Goal: Task Accomplishment & Management: Manage account settings

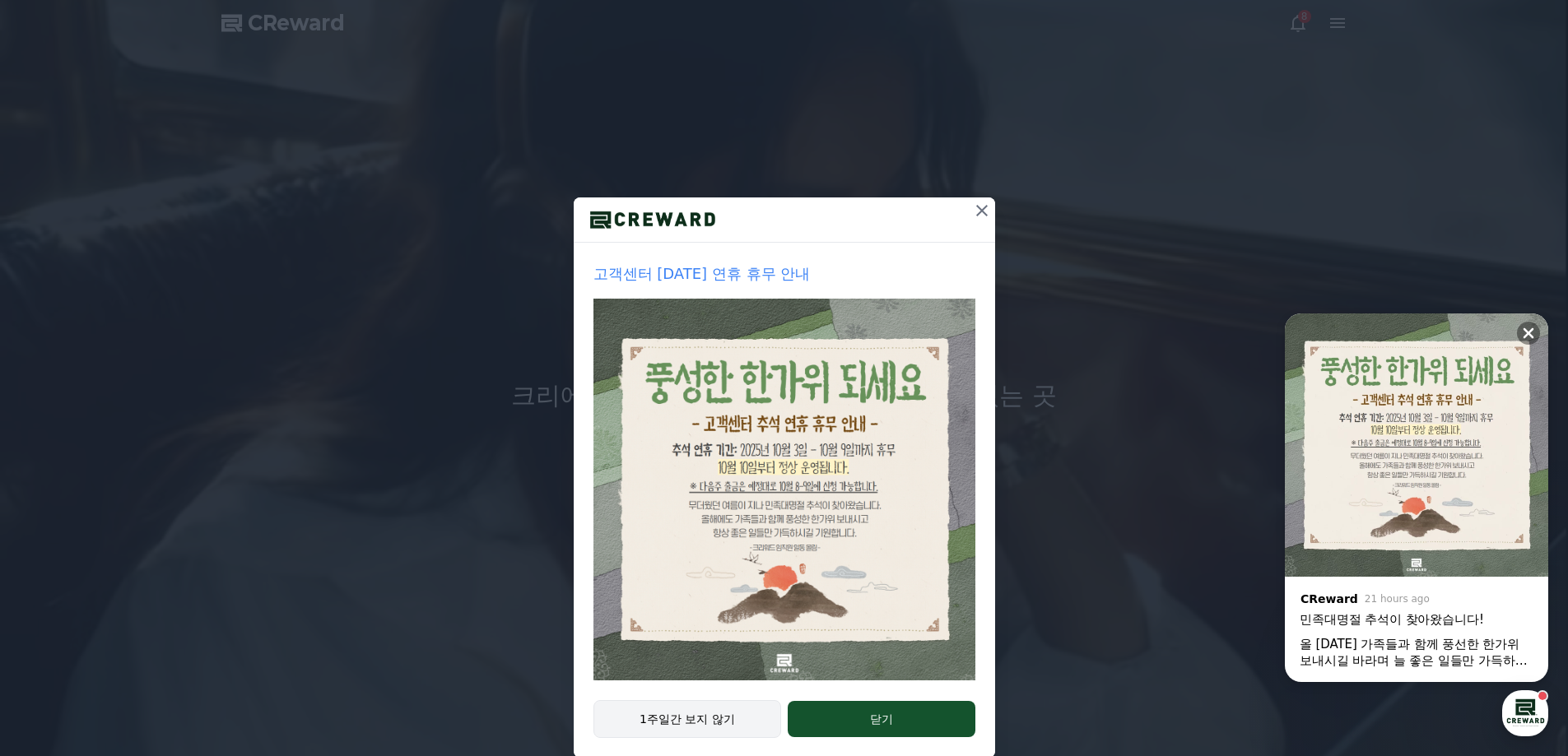
click at [672, 722] on button "1주일간 보지 않기" at bounding box center [688, 718] width 189 height 38
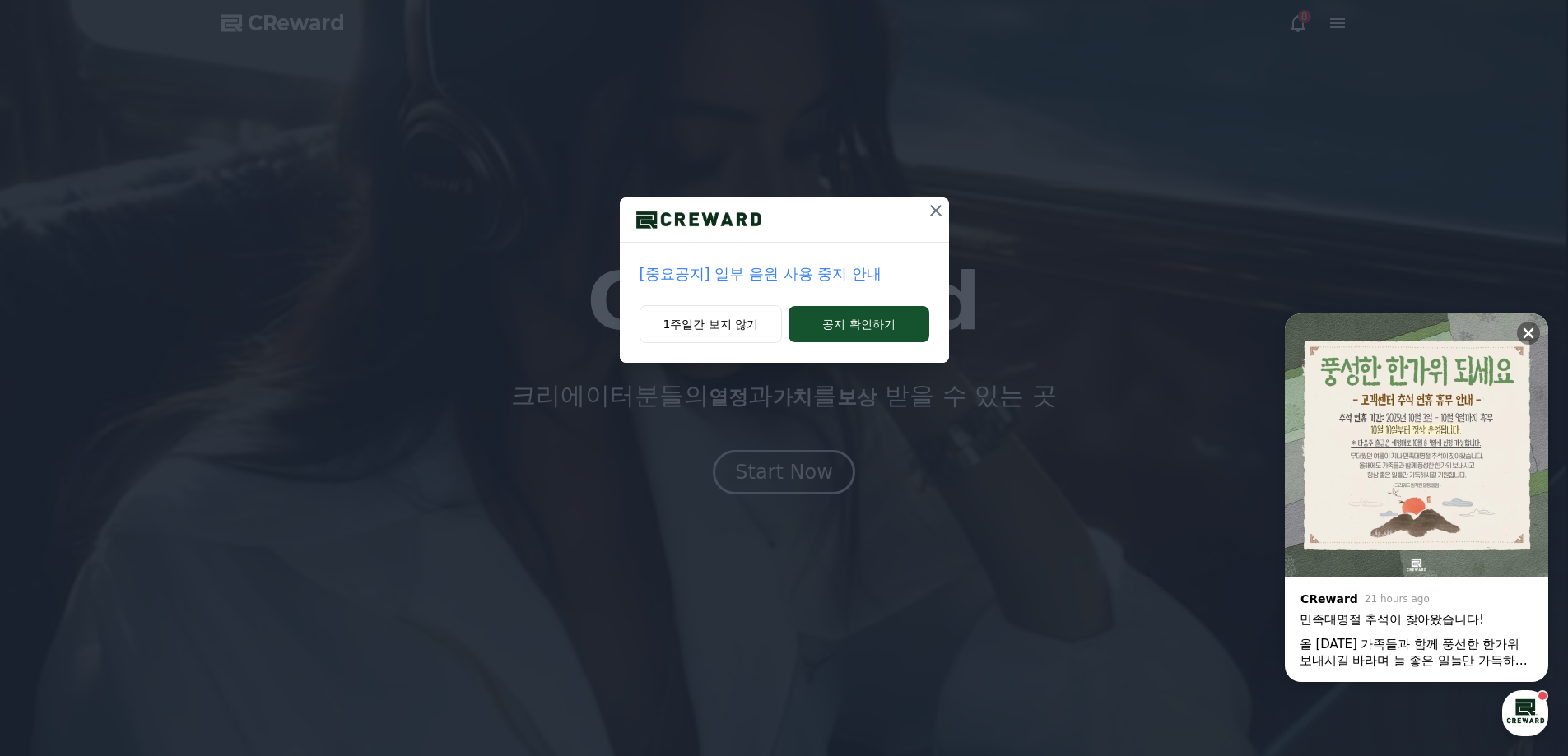
click at [761, 284] on p "[중요공지] 일부 음원 사용 중지 안내" at bounding box center [784, 275] width 290 height 23
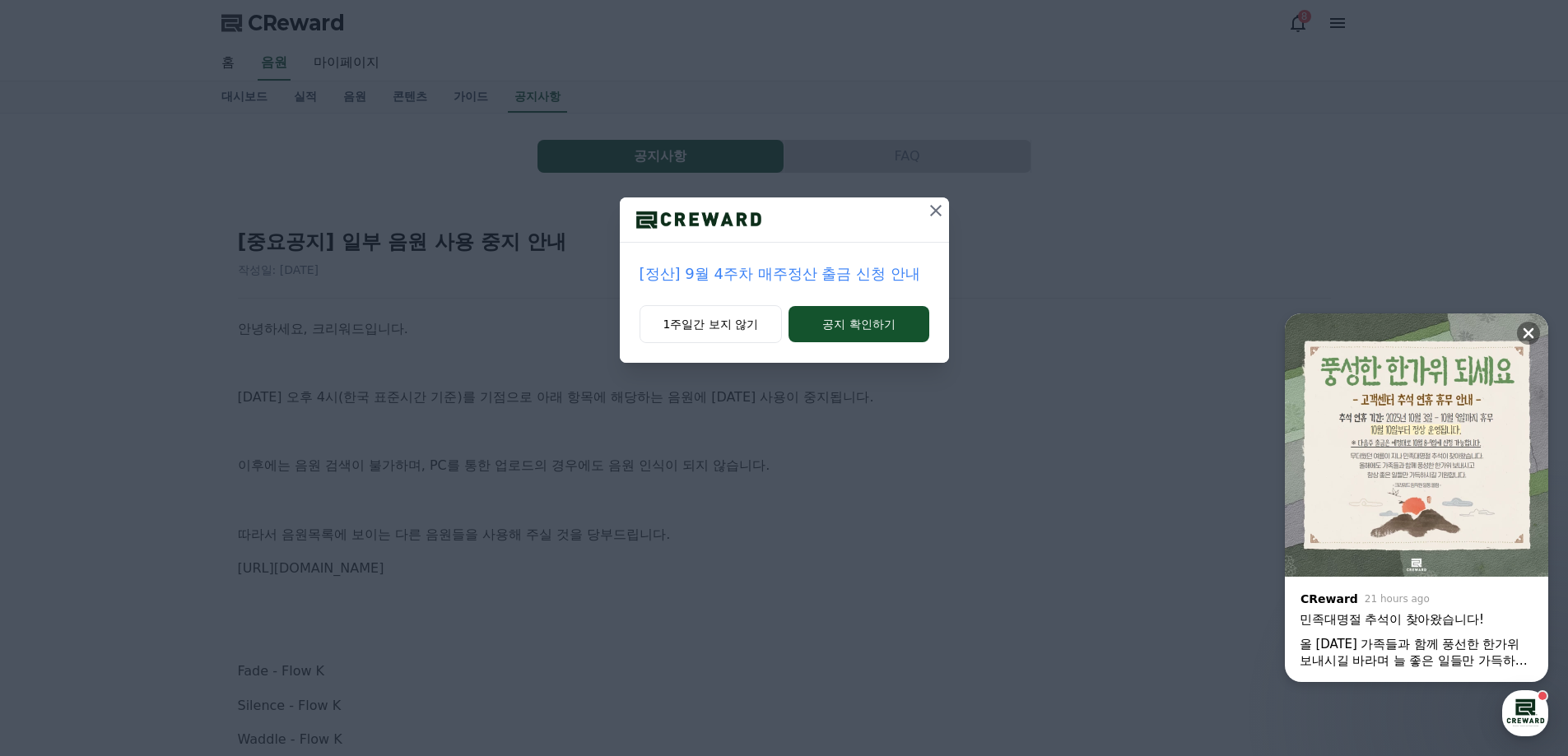
click at [935, 216] on icon at bounding box center [936, 211] width 20 height 20
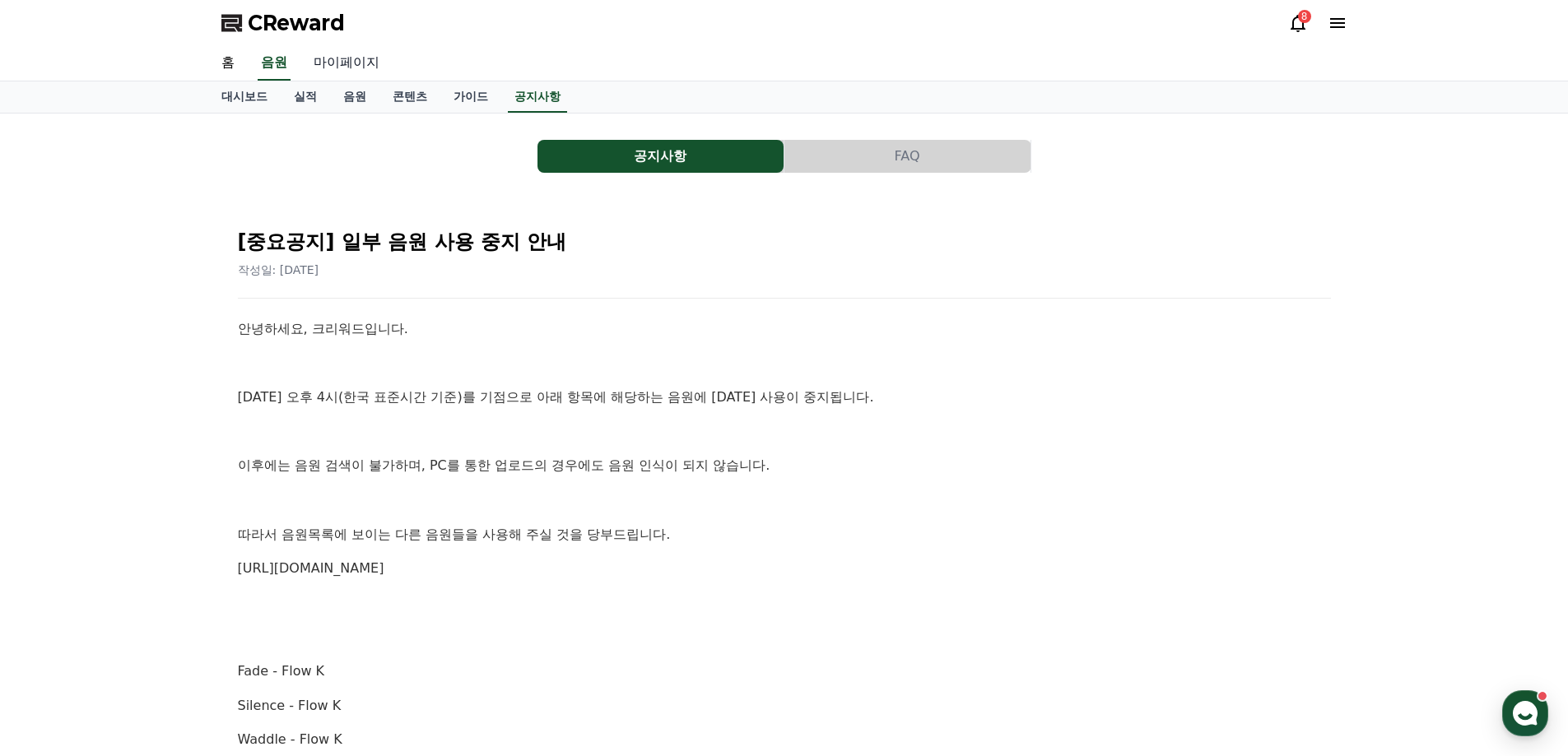
click at [340, 58] on link "마이페이지" at bounding box center [346, 63] width 92 height 34
select select "**********"
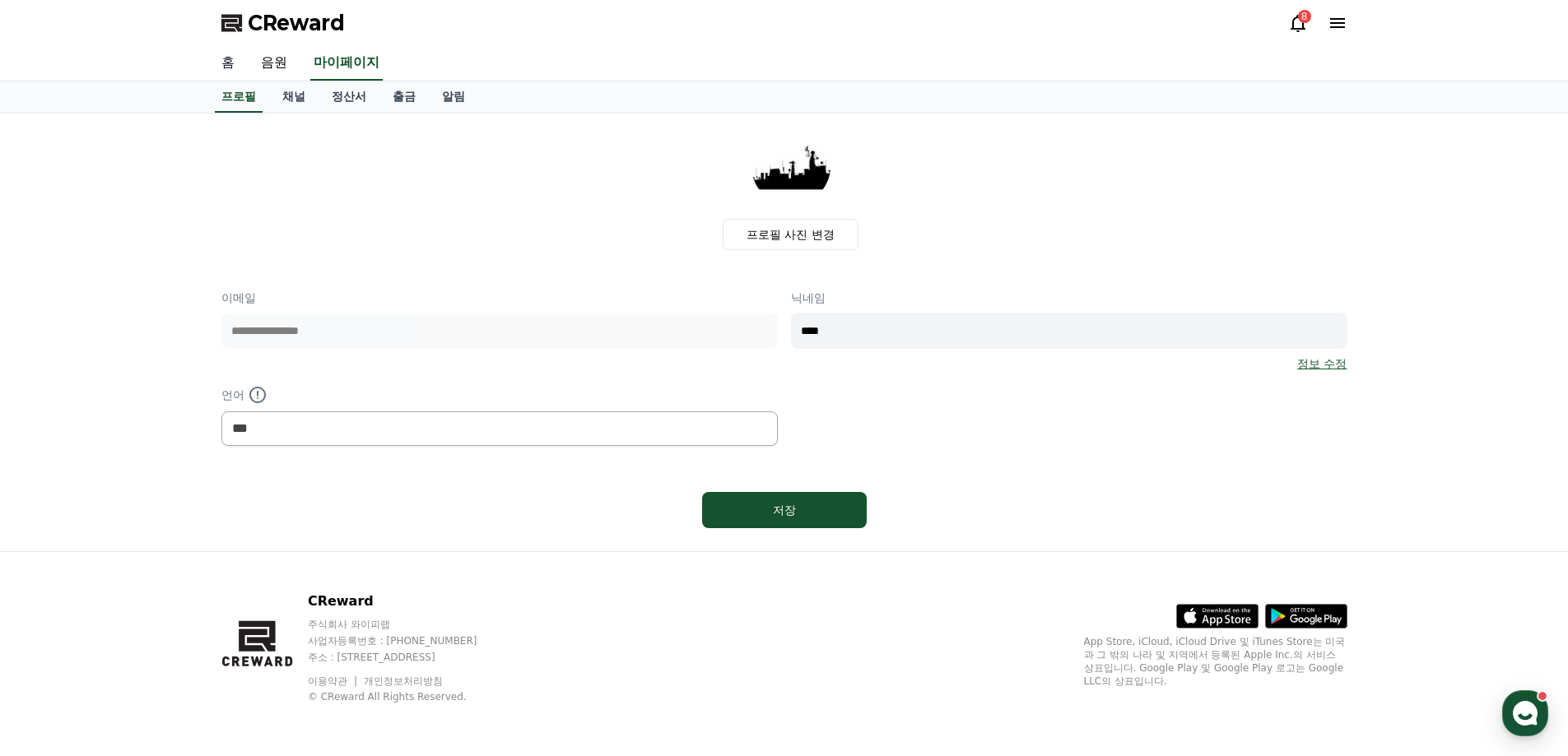
click at [225, 67] on link "홈" at bounding box center [227, 63] width 39 height 34
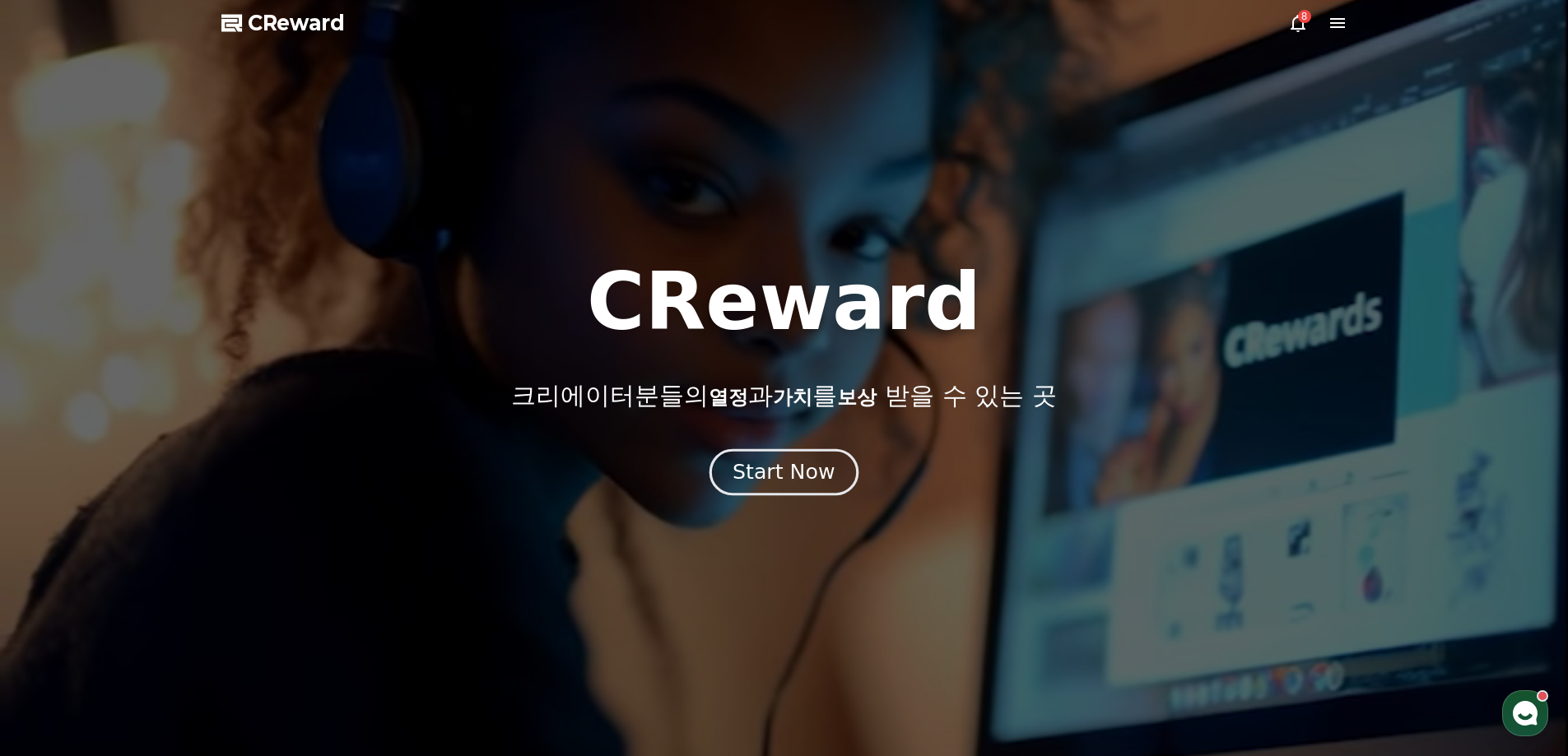
click at [770, 477] on div "Start Now" at bounding box center [783, 472] width 102 height 28
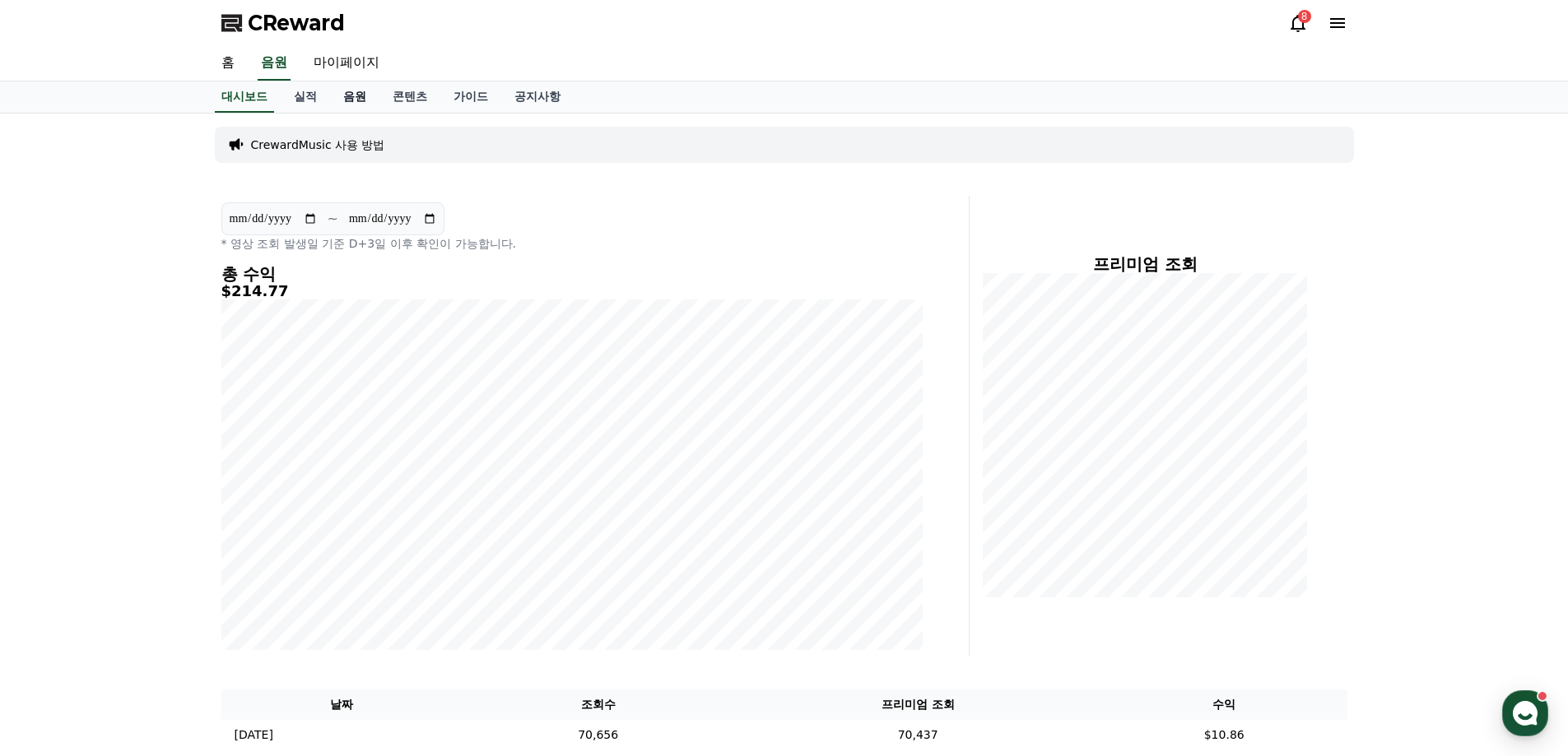
click at [357, 94] on link "음원" at bounding box center [354, 97] width 49 height 31
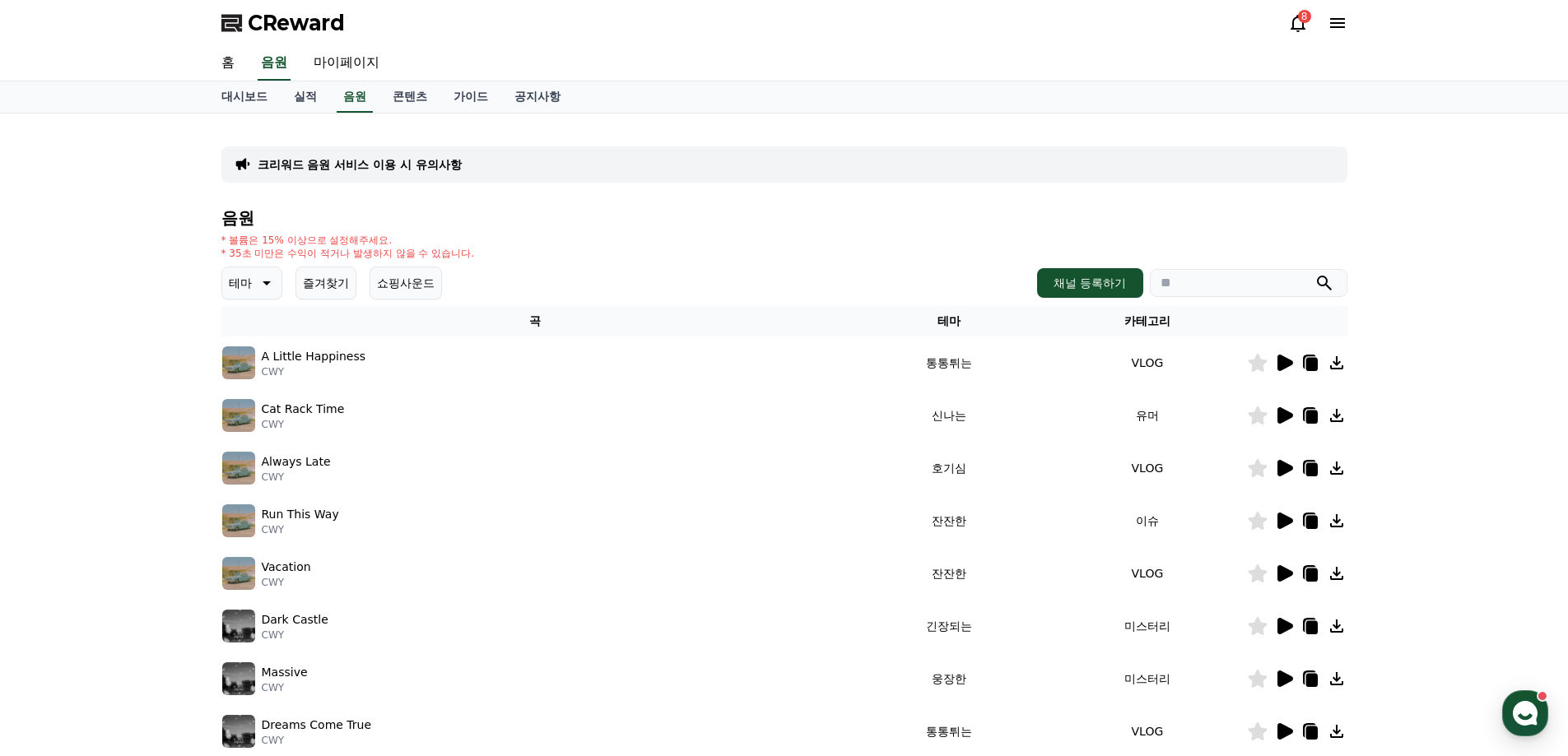
click at [308, 275] on button "즐겨찾기" at bounding box center [326, 282] width 61 height 33
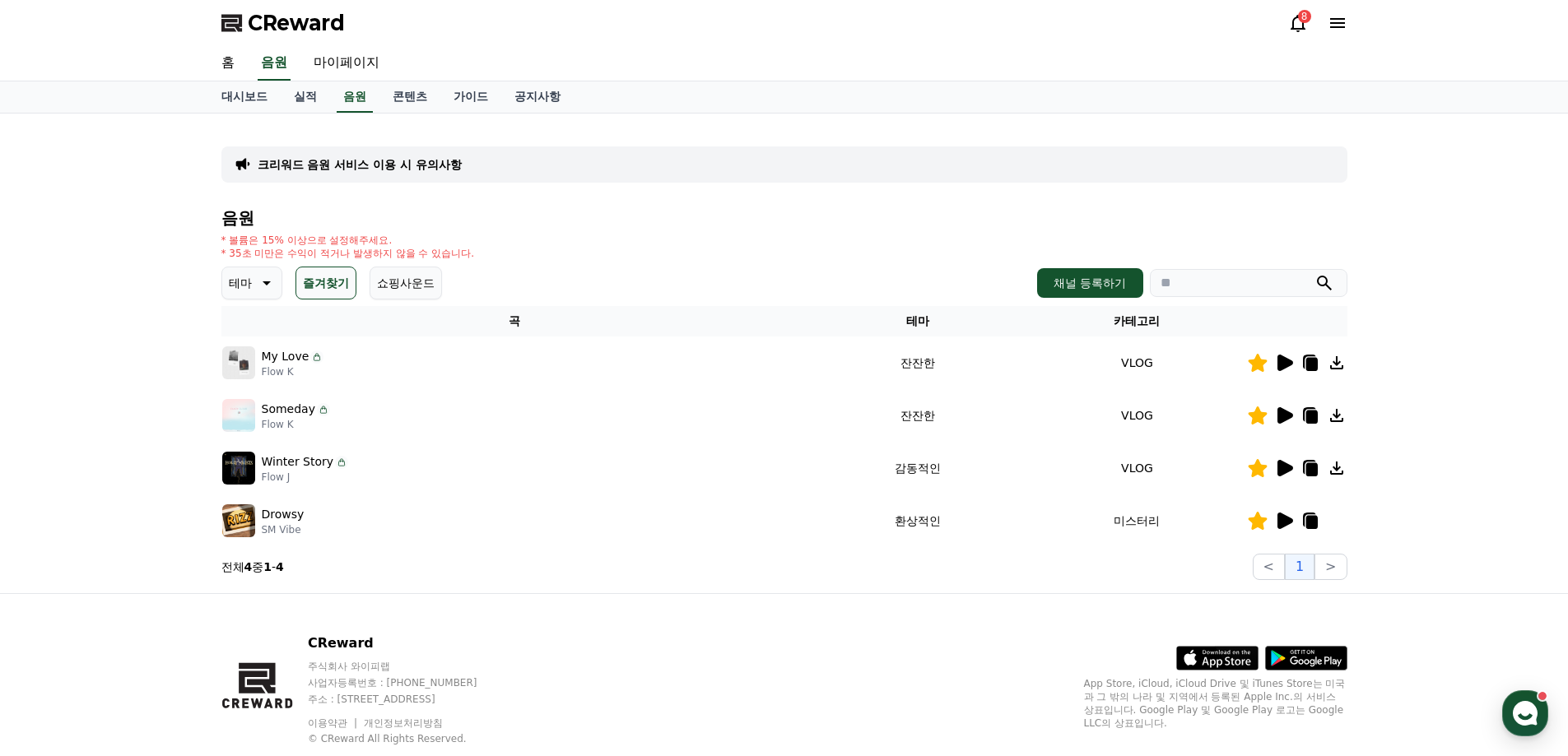
click at [1274, 368] on icon at bounding box center [1284, 363] width 20 height 20
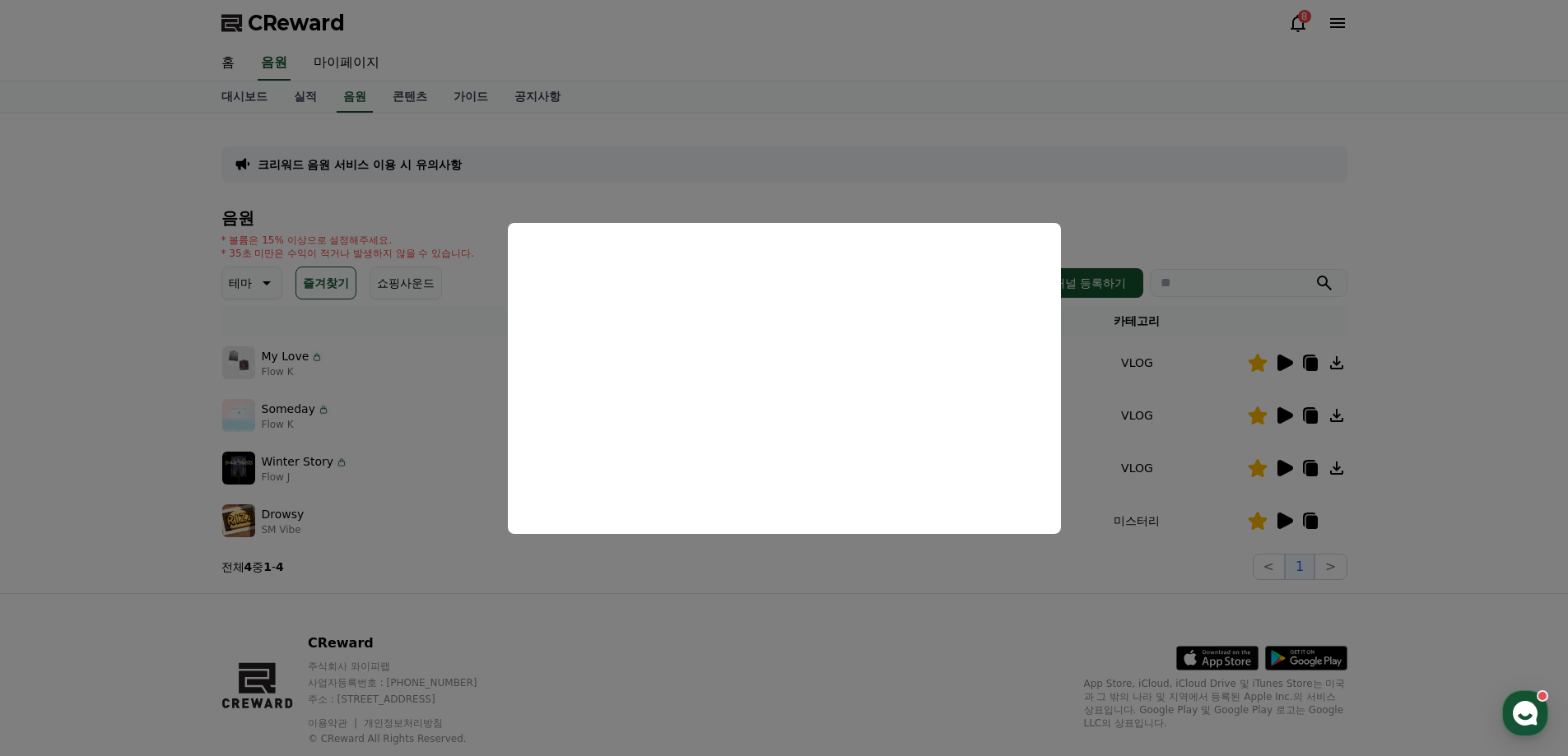
click at [534, 159] on button "close modal" at bounding box center [784, 378] width 1568 height 756
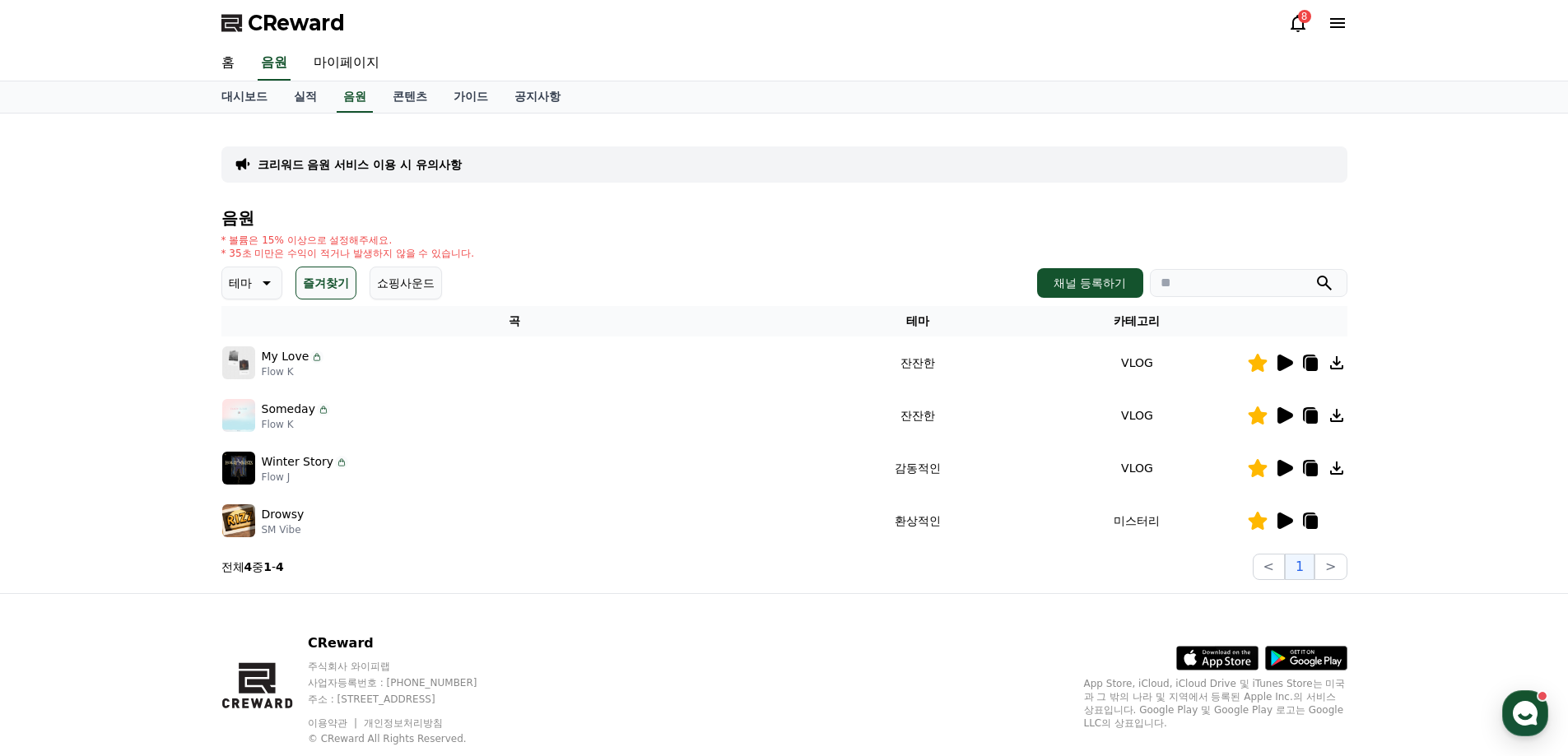
click at [236, 471] on img at bounding box center [238, 467] width 33 height 33
click at [299, 467] on p "Winter Story" at bounding box center [298, 461] width 73 height 18
click at [1279, 471] on icon at bounding box center [1285, 468] width 16 height 17
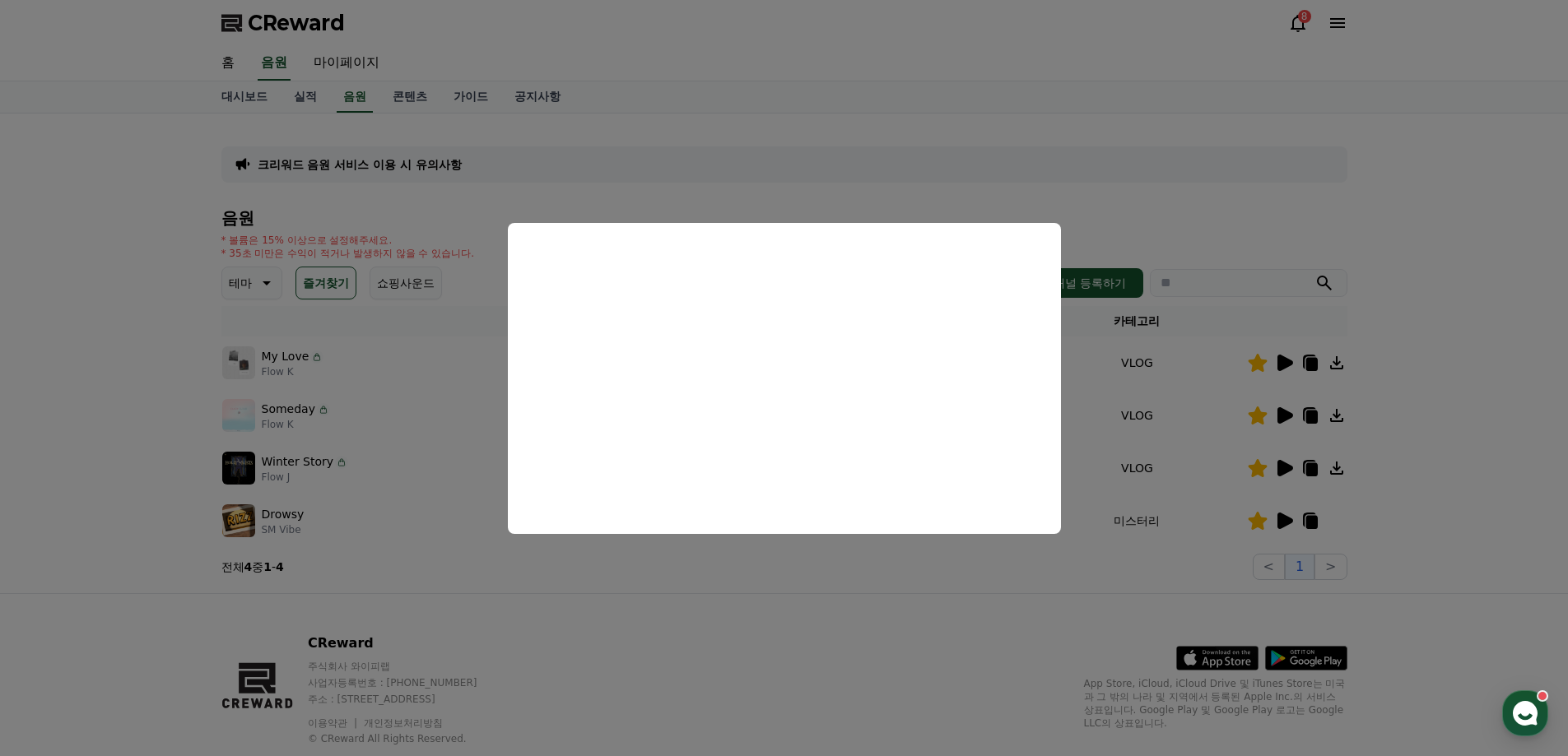
click at [1002, 176] on button "close modal" at bounding box center [784, 378] width 1568 height 756
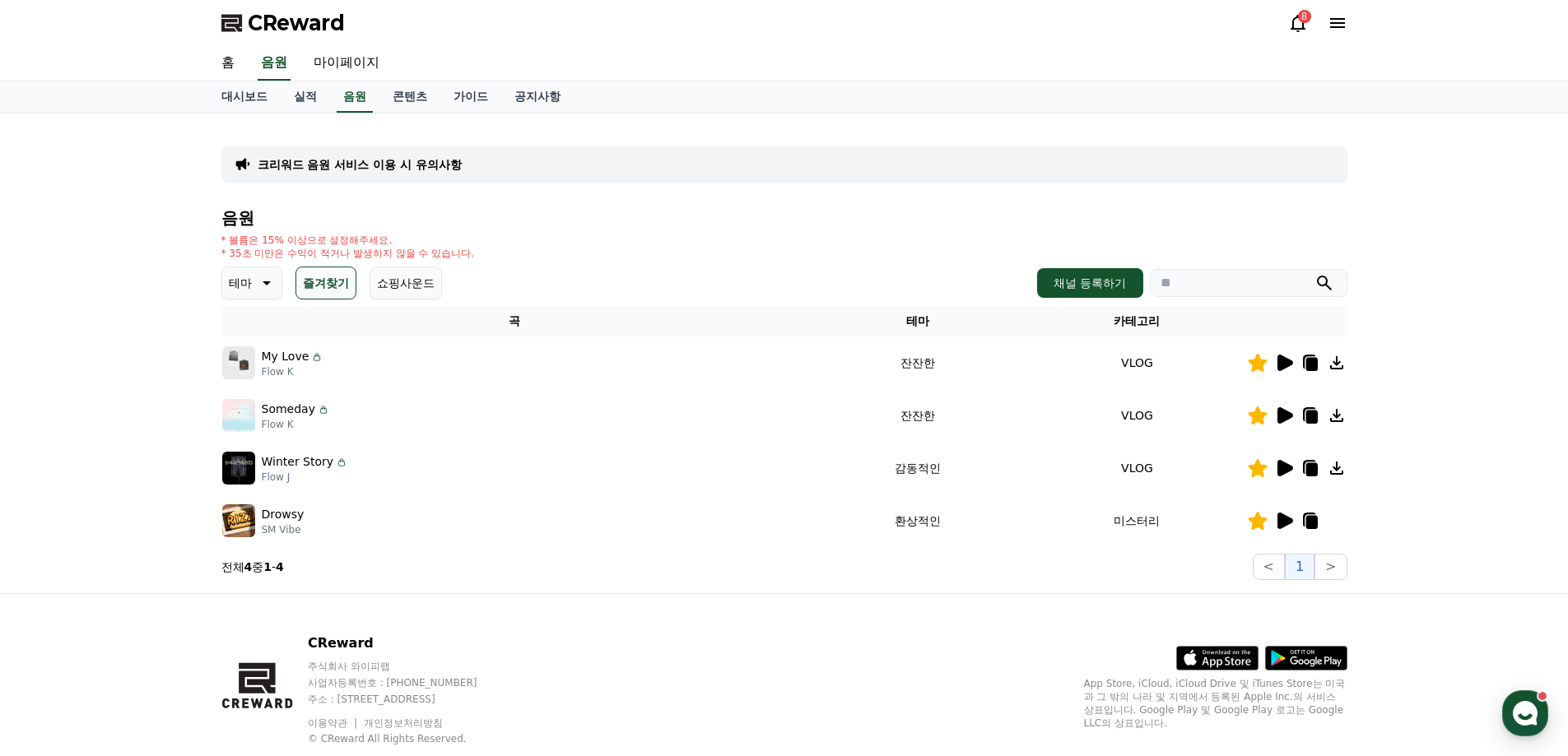
click at [260, 519] on div "Drowsy SM Vibe" at bounding box center [515, 520] width 586 height 33
click at [272, 517] on p "Drowsy" at bounding box center [283, 514] width 43 height 18
click at [1285, 524] on icon at bounding box center [1285, 521] width 16 height 17
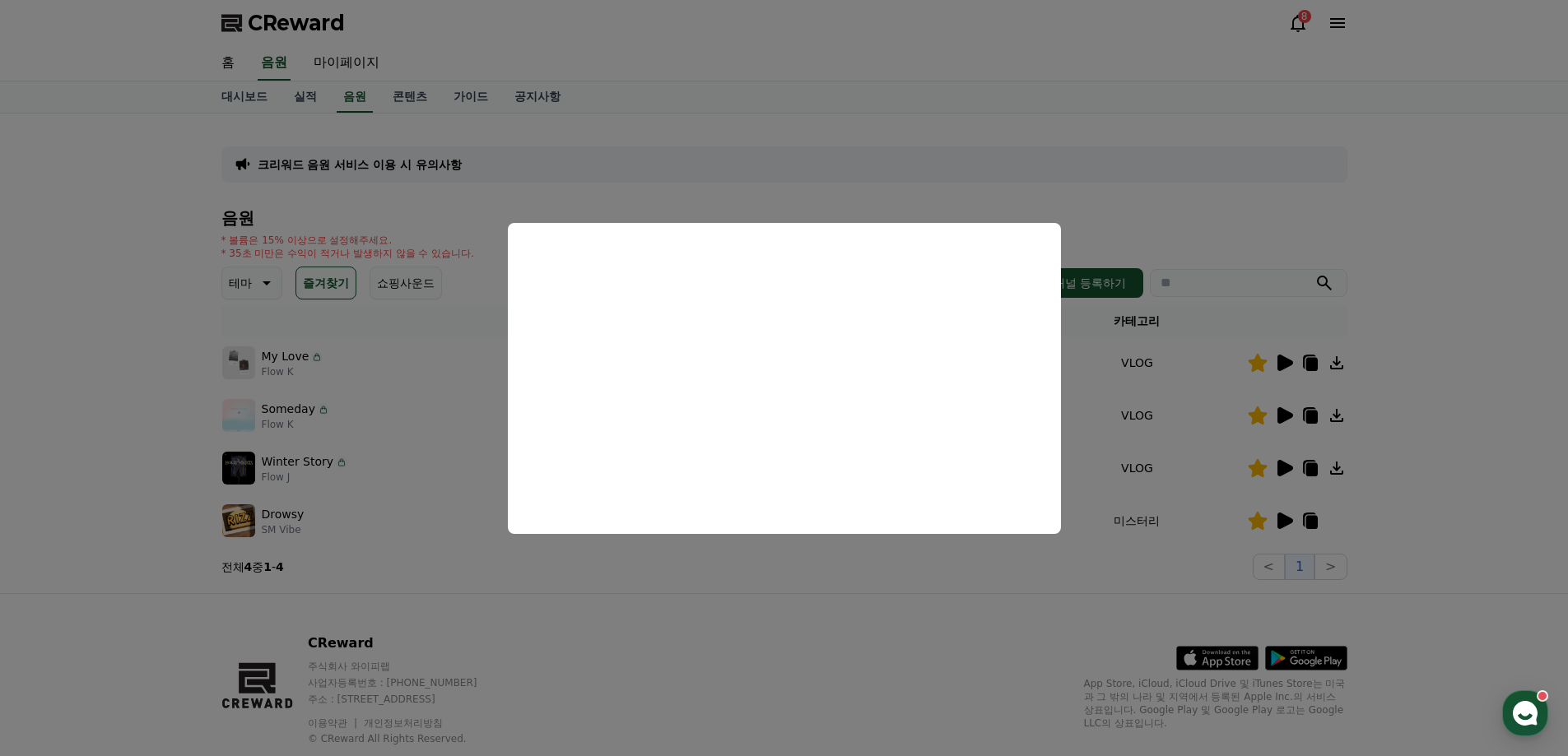
click at [1278, 216] on button "close modal" at bounding box center [784, 378] width 1568 height 756
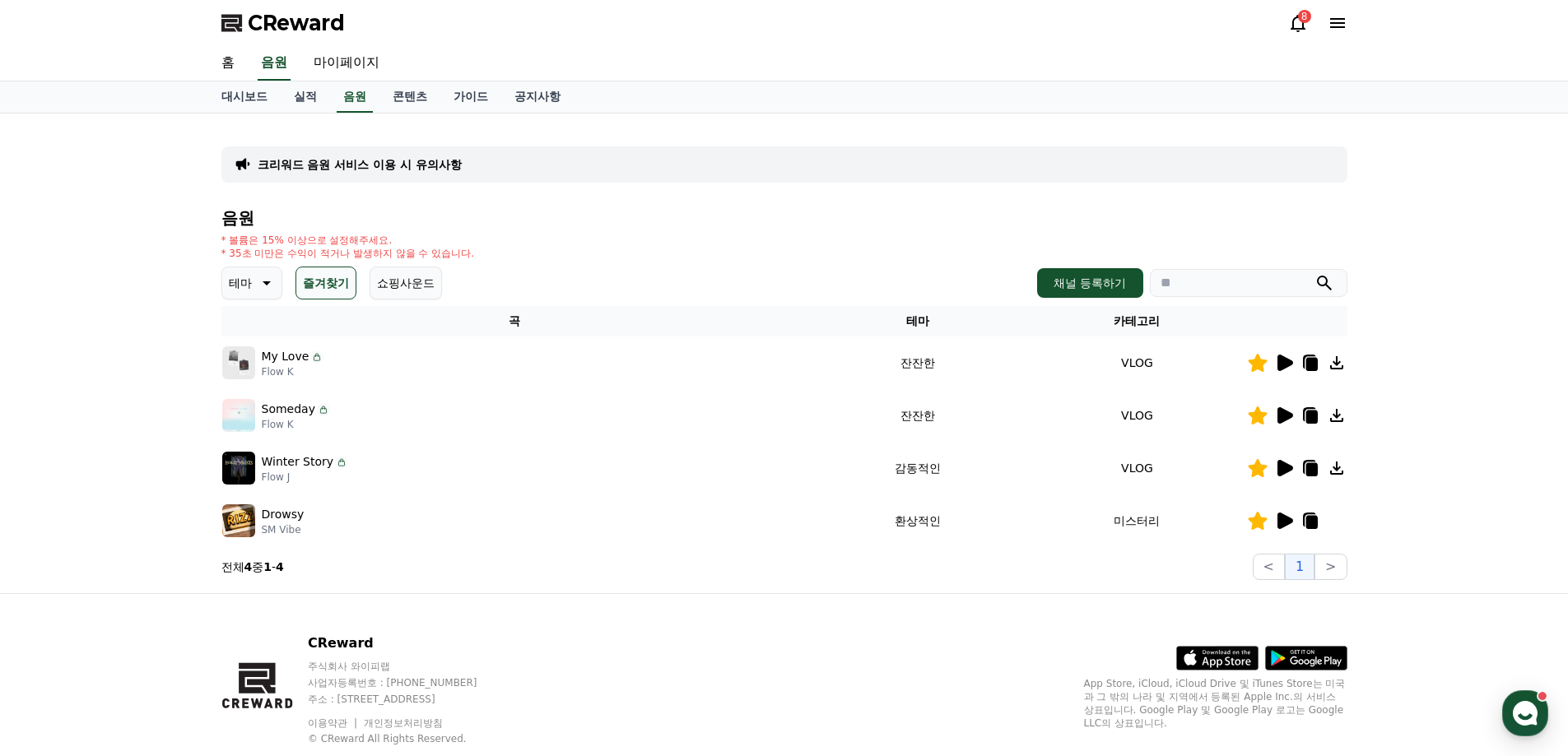
click at [1314, 522] on icon at bounding box center [1312, 522] width 12 height 13
click at [645, 225] on h4 "음원" at bounding box center [784, 218] width 1126 height 18
click at [271, 29] on span "CReward" at bounding box center [296, 23] width 97 height 27
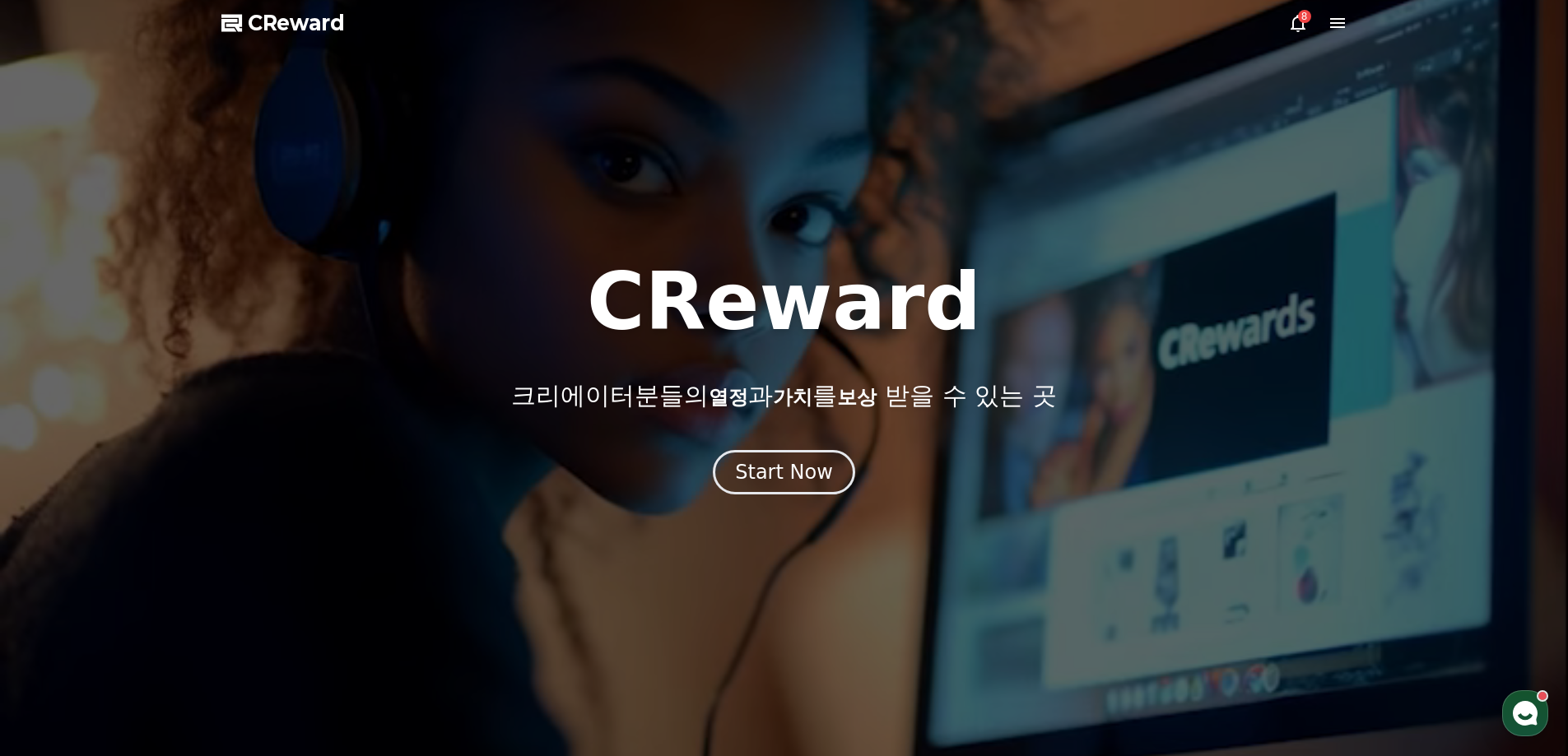
click at [1343, 24] on icon at bounding box center [1338, 23] width 20 height 20
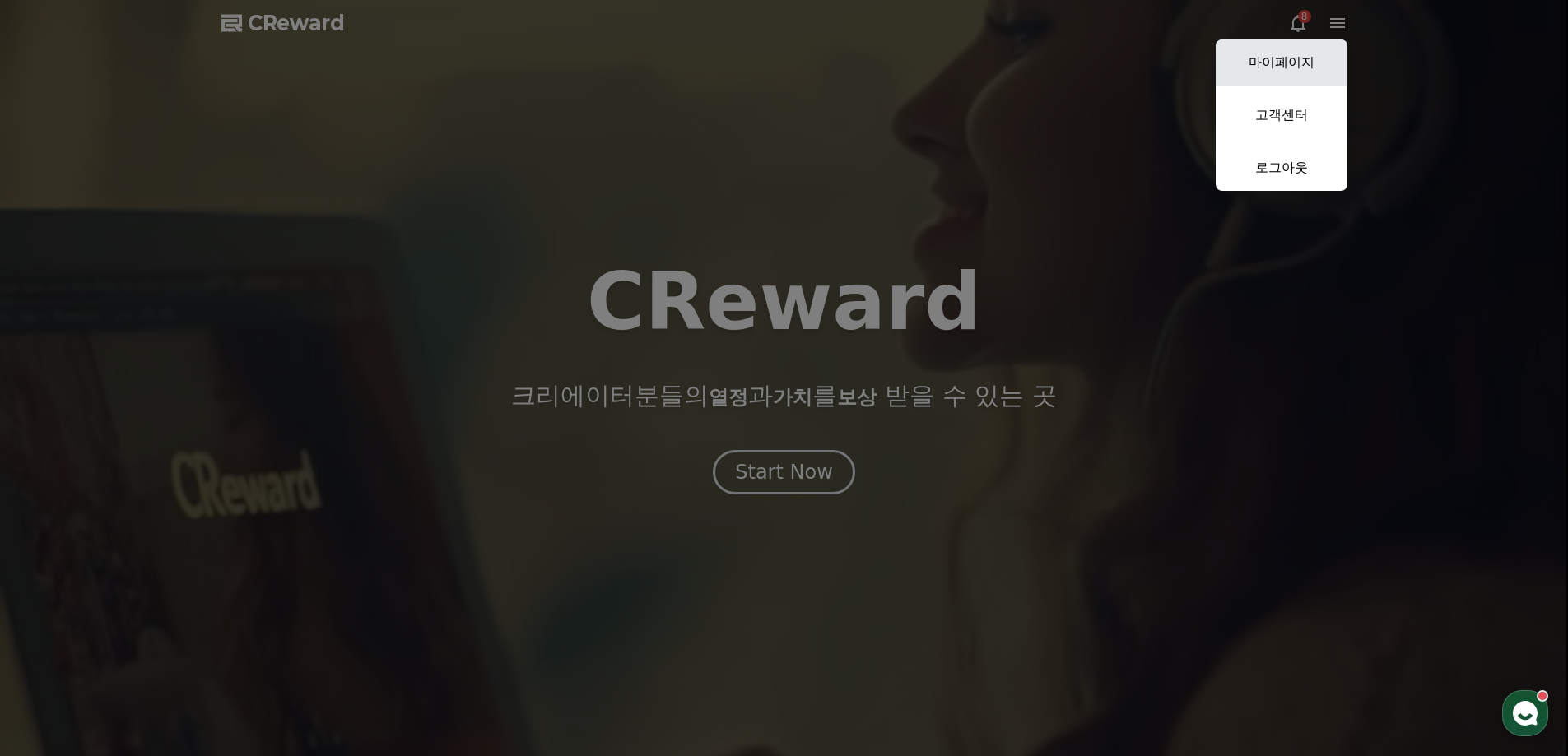
click at [1302, 58] on link "마이페이지" at bounding box center [1282, 62] width 132 height 46
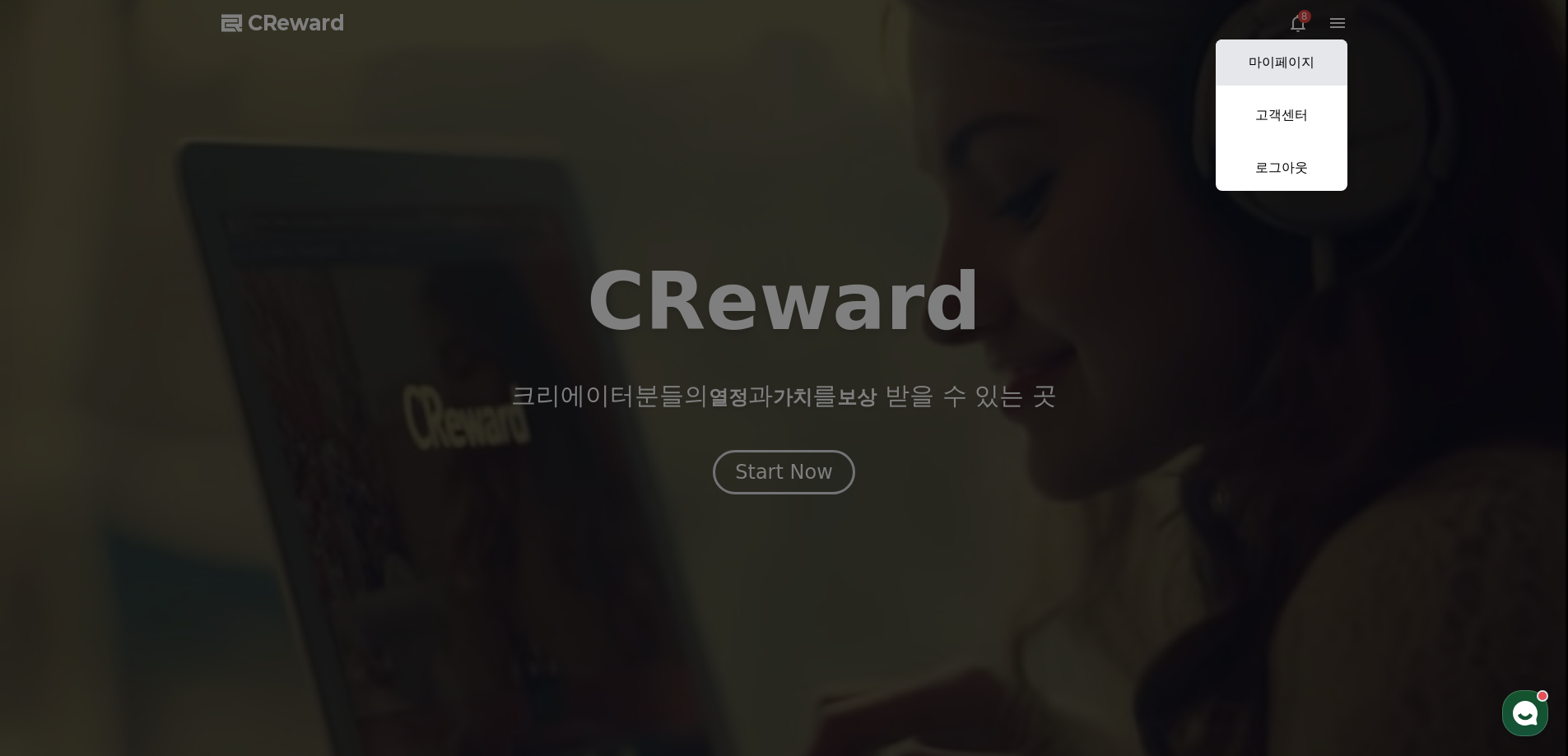
select select "**********"
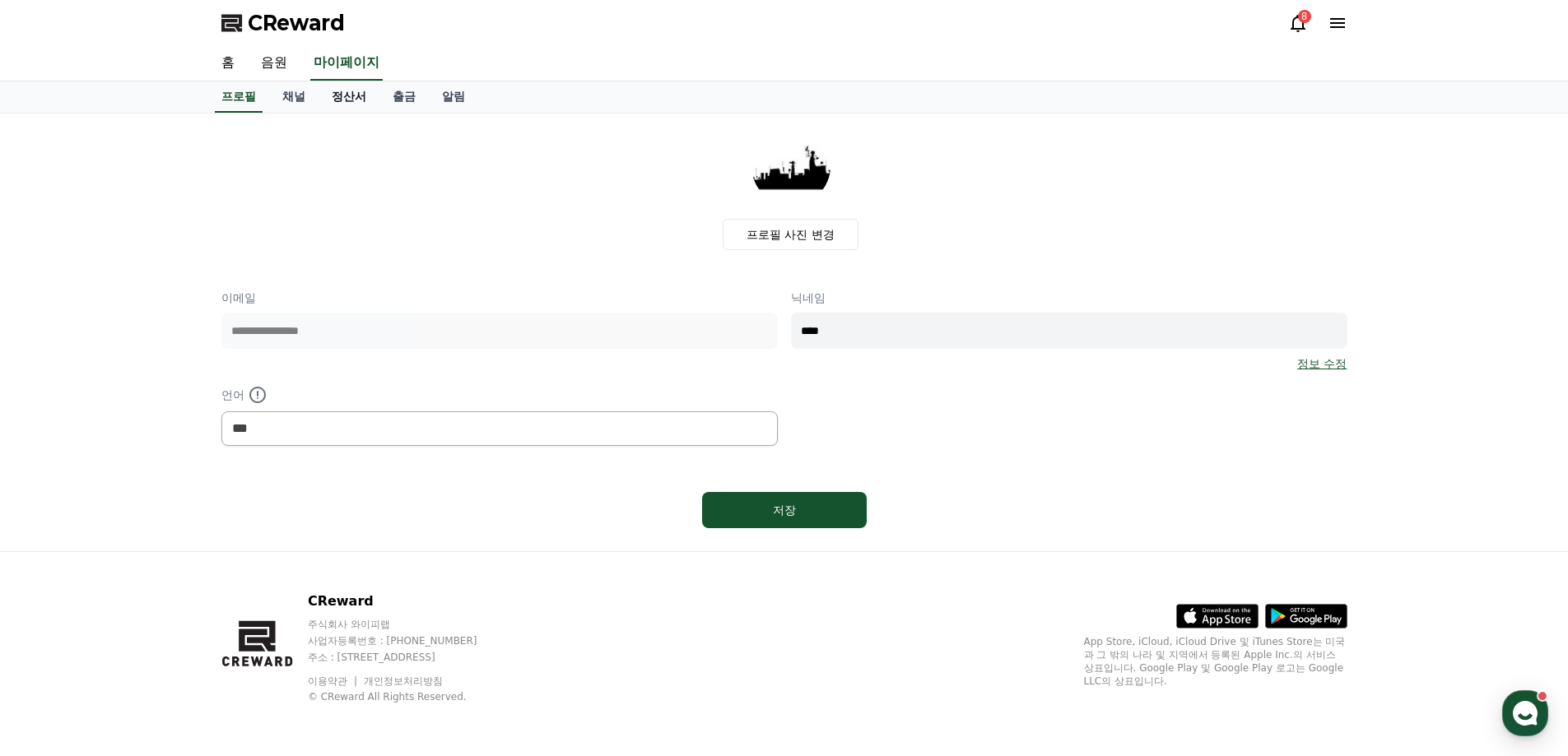
click at [358, 103] on link "정산서" at bounding box center [349, 97] width 61 height 31
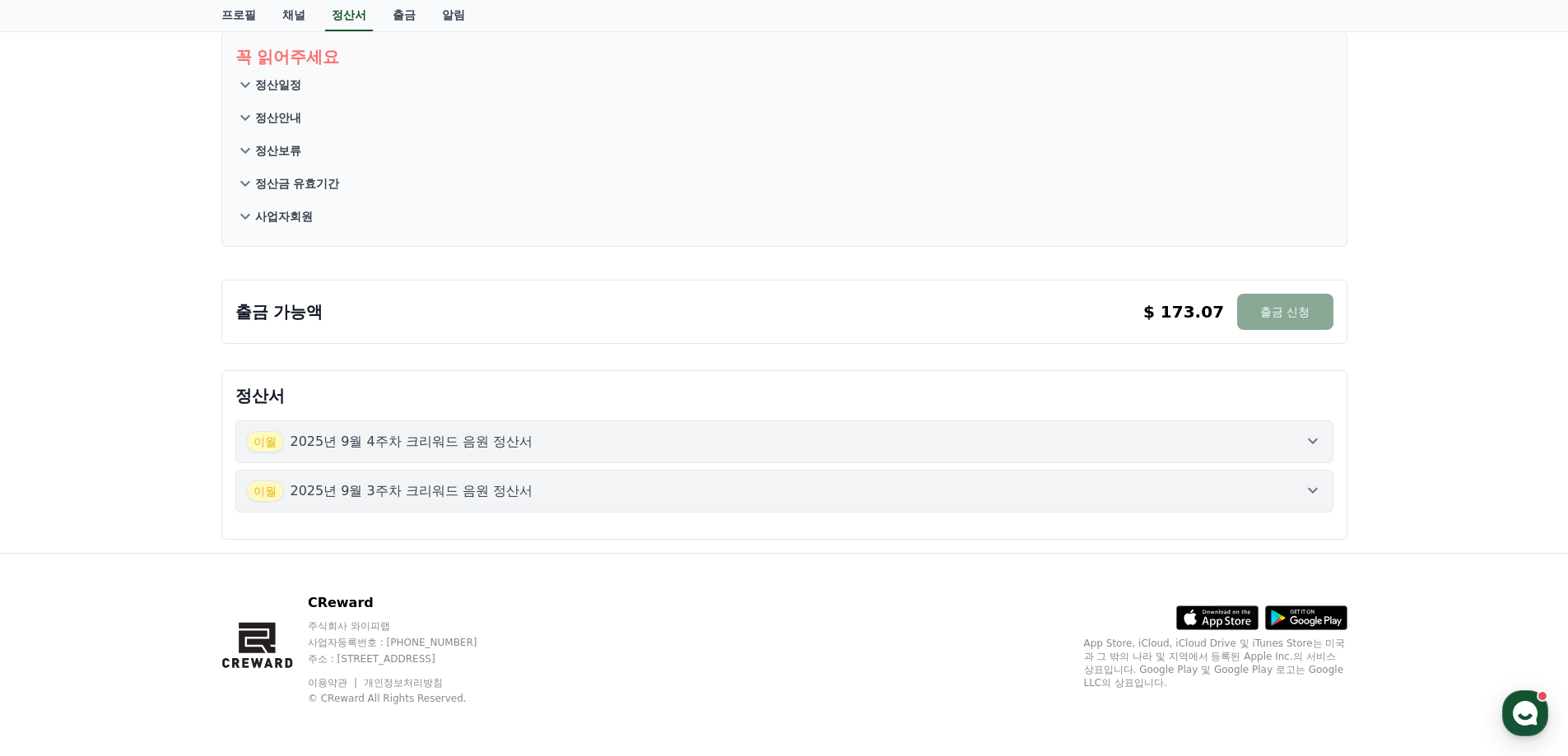
scroll to position [97, 0]
click at [1292, 317] on button "출금 신청" at bounding box center [1285, 310] width 95 height 36
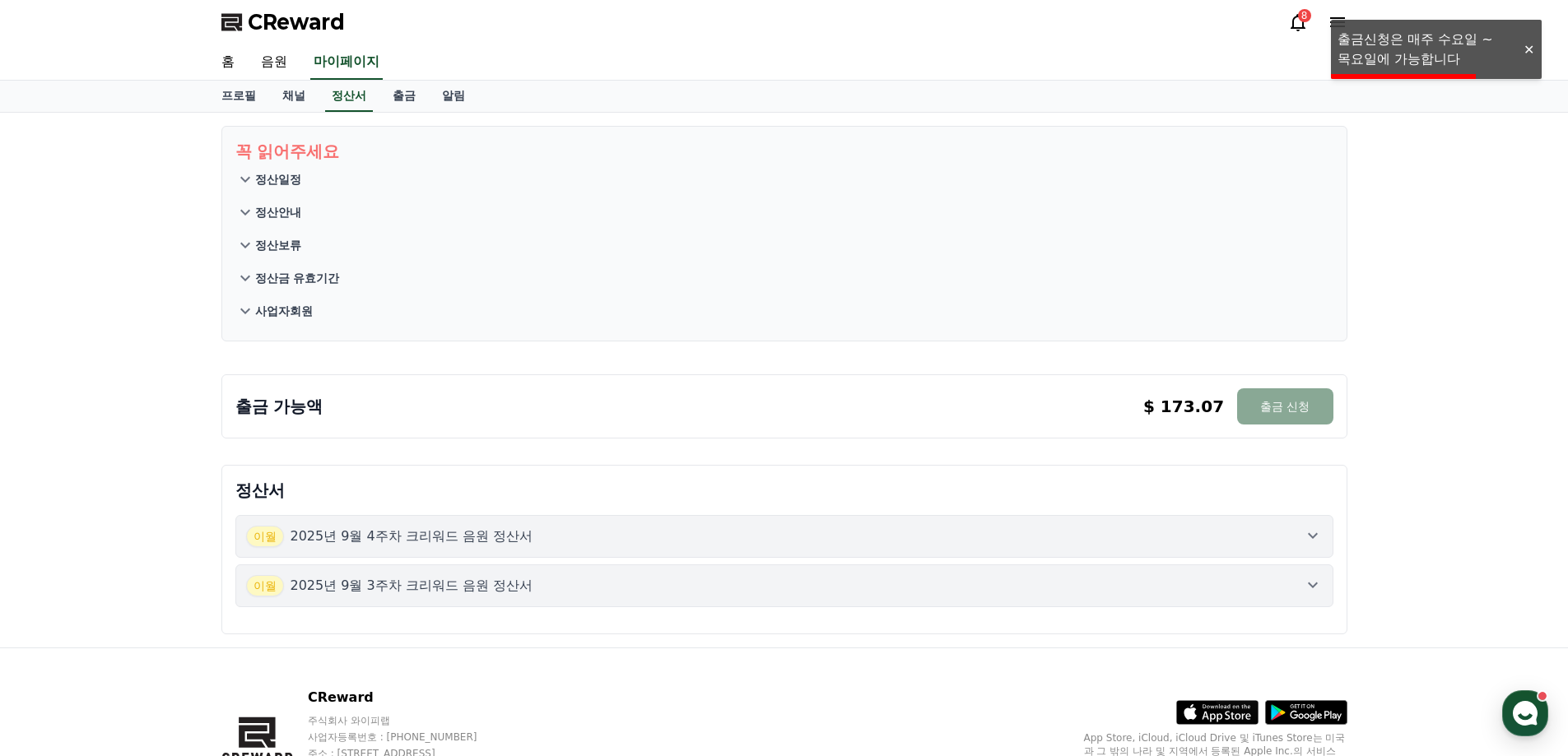
scroll to position [0, 0]
click at [403, 99] on link "출금" at bounding box center [404, 97] width 49 height 31
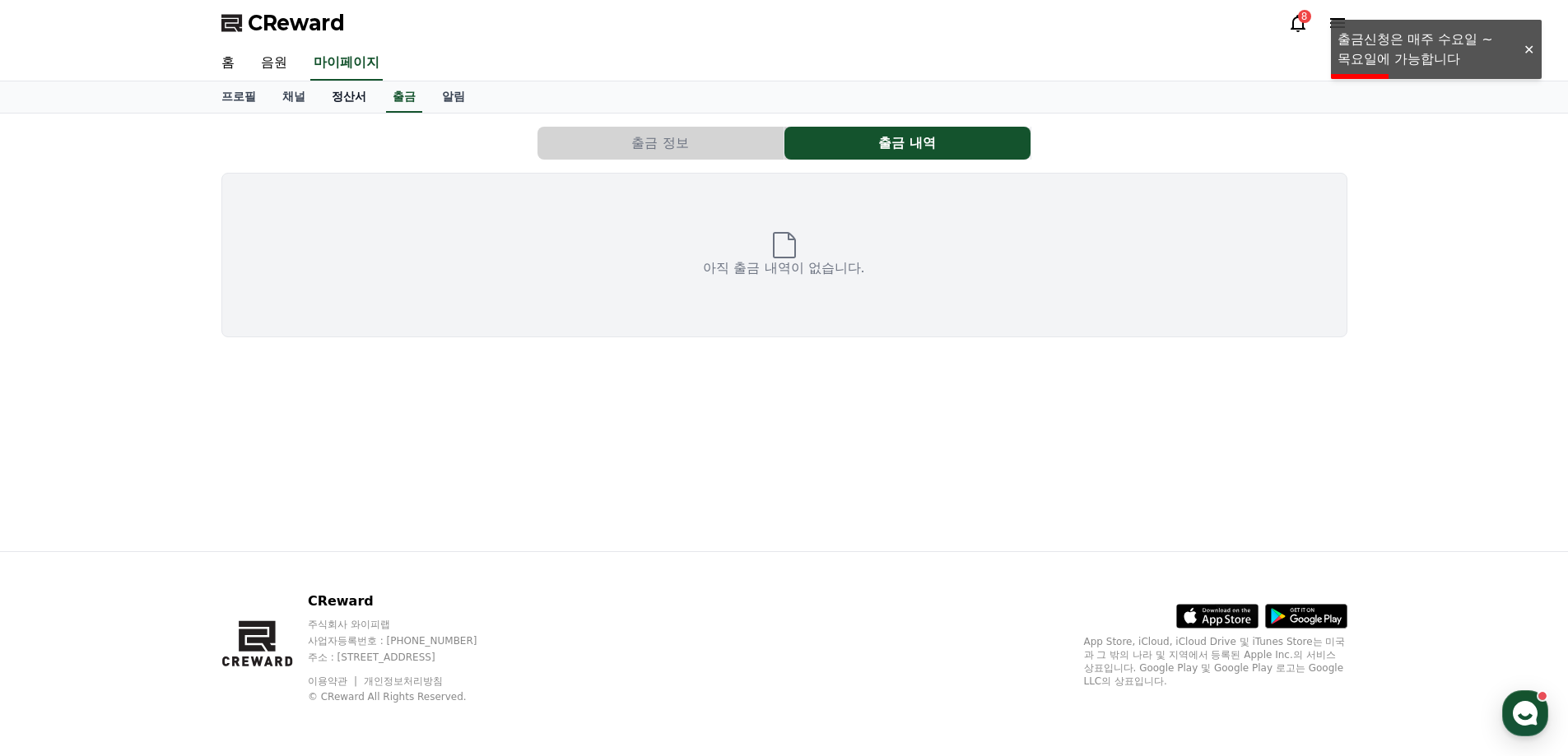
click at [348, 94] on link "정산서" at bounding box center [349, 97] width 61 height 31
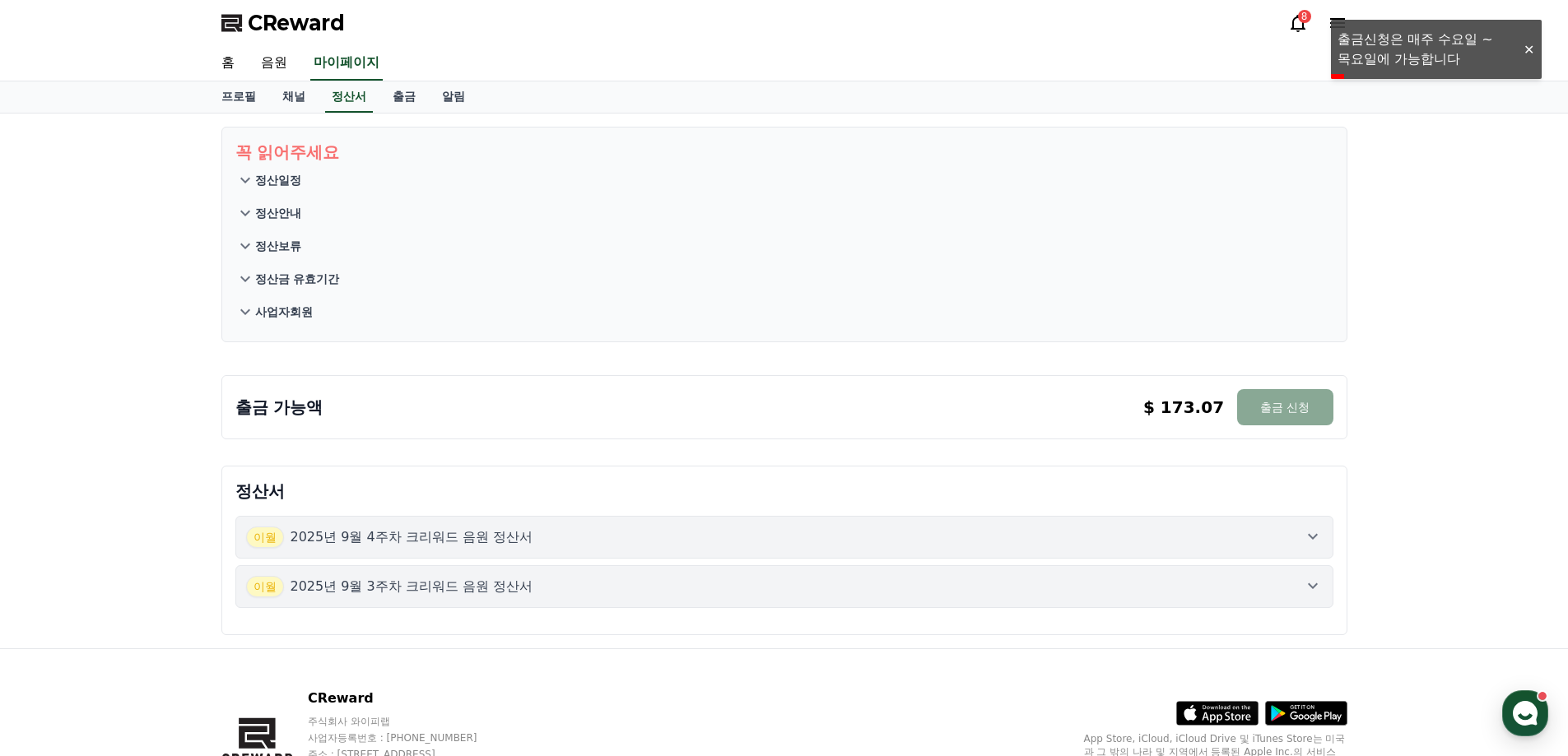
click at [268, 182] on p "정산일정" at bounding box center [278, 180] width 46 height 17
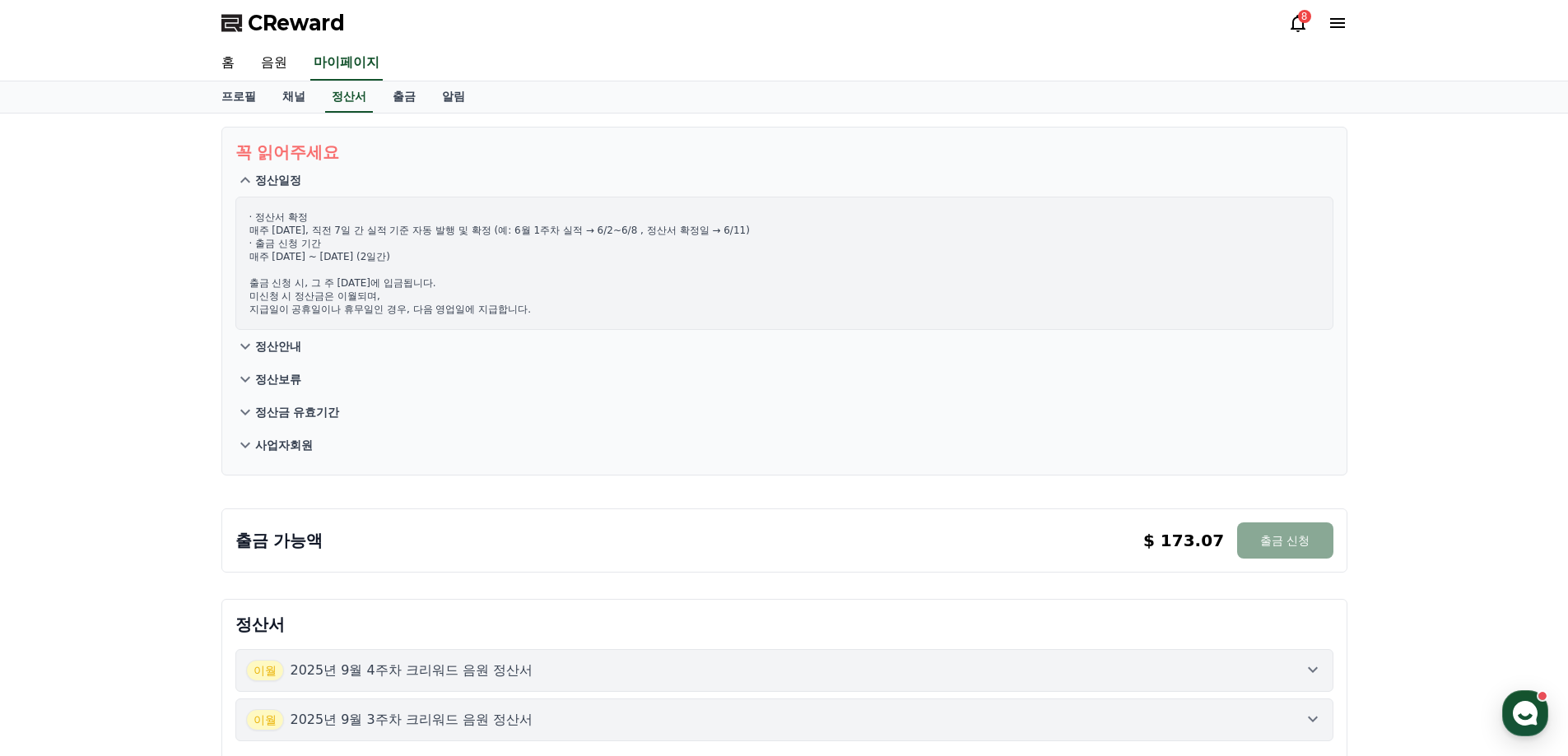
click at [286, 343] on p "정산안내" at bounding box center [278, 346] width 46 height 17
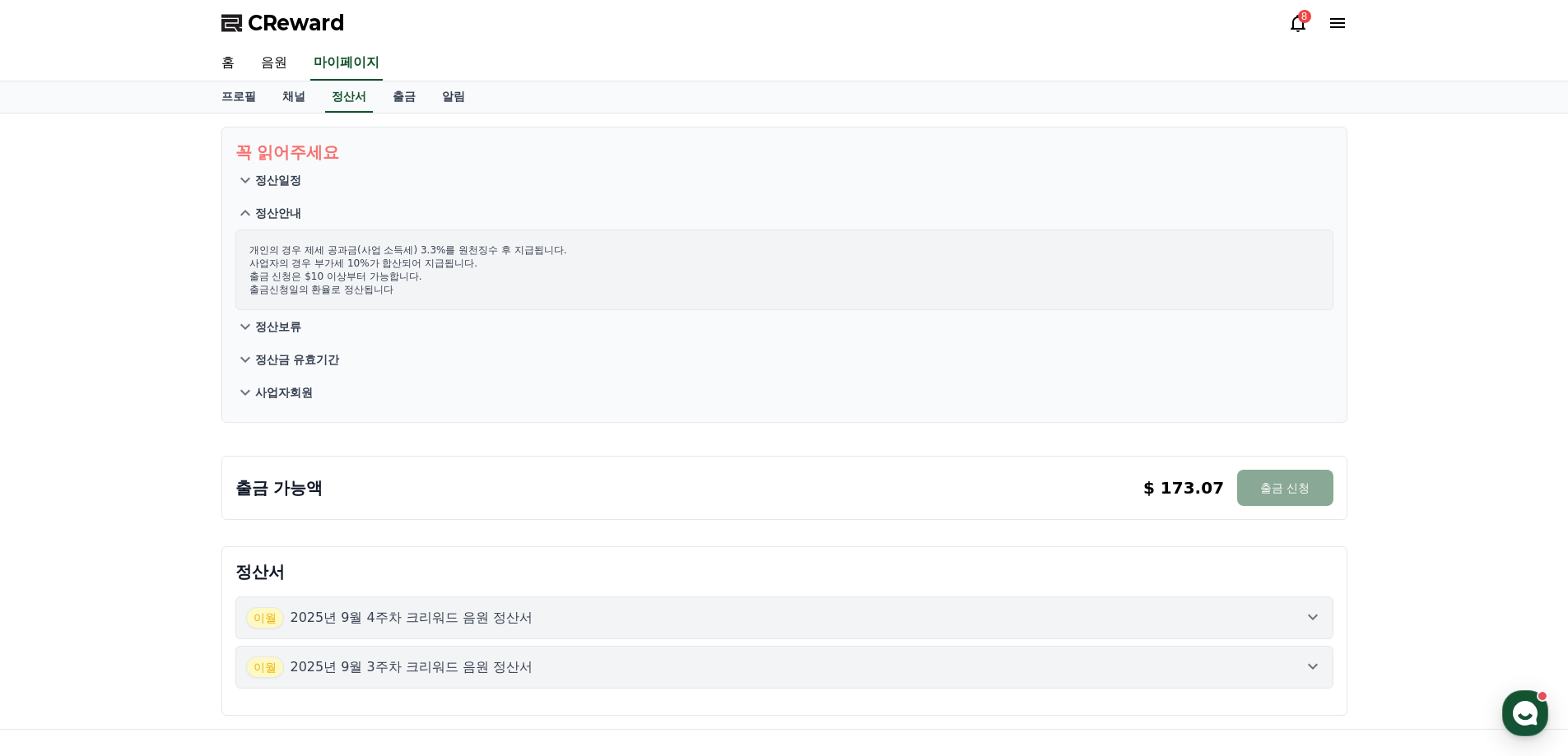
click at [291, 330] on p "정산보류" at bounding box center [278, 327] width 46 height 17
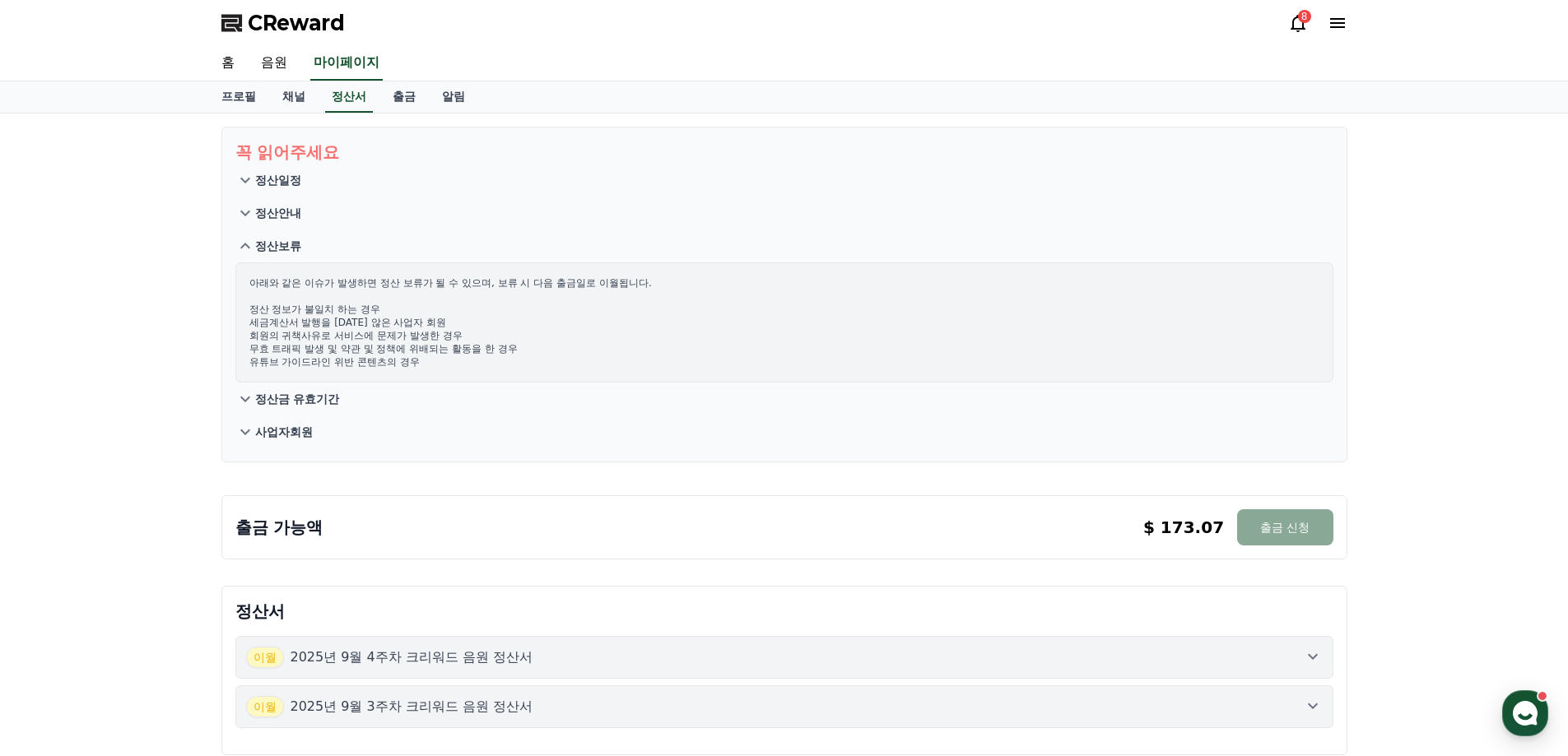
click at [303, 401] on p "정산금 유효기간" at bounding box center [298, 399] width 85 height 17
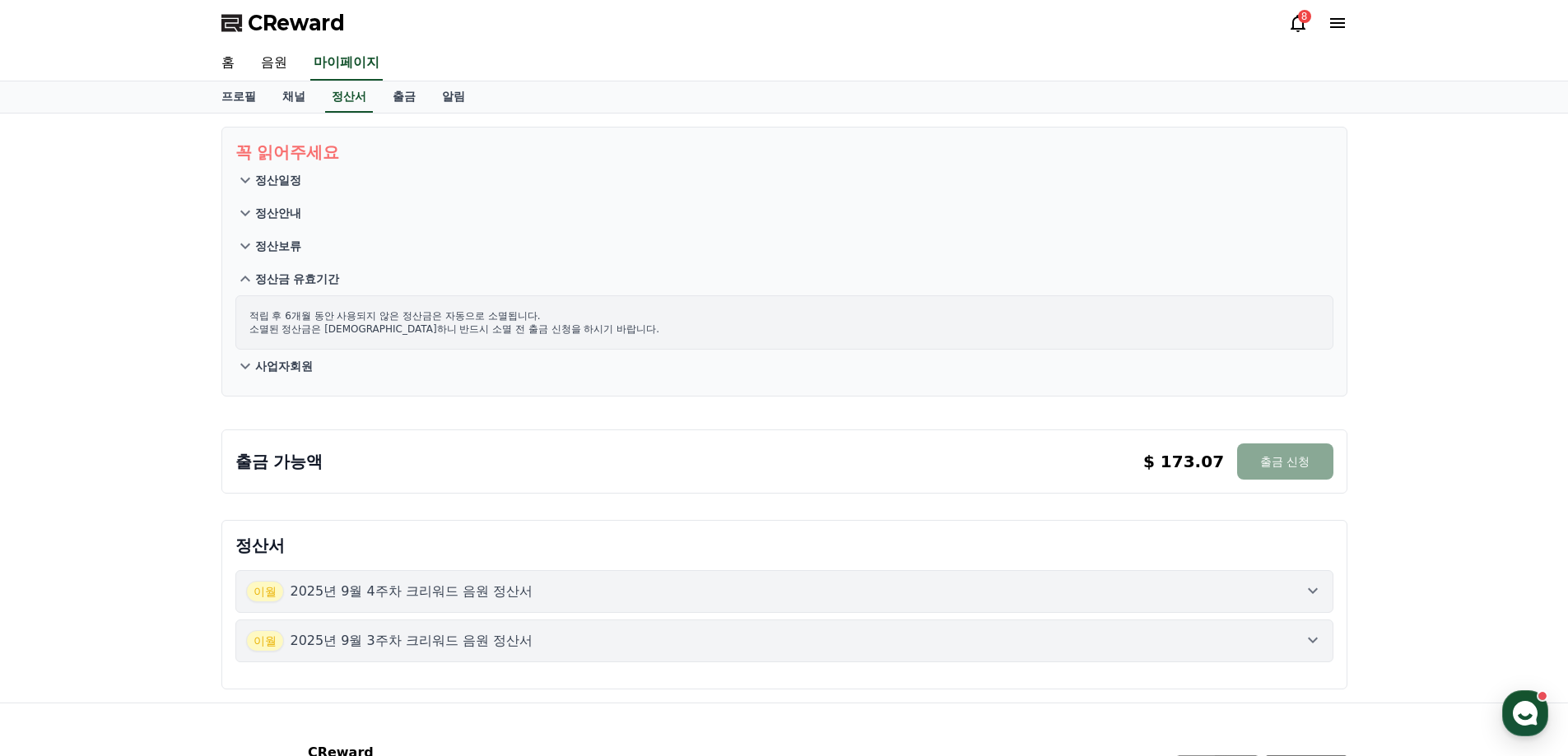
click at [293, 374] on p "사업자회원" at bounding box center [284, 366] width 58 height 17
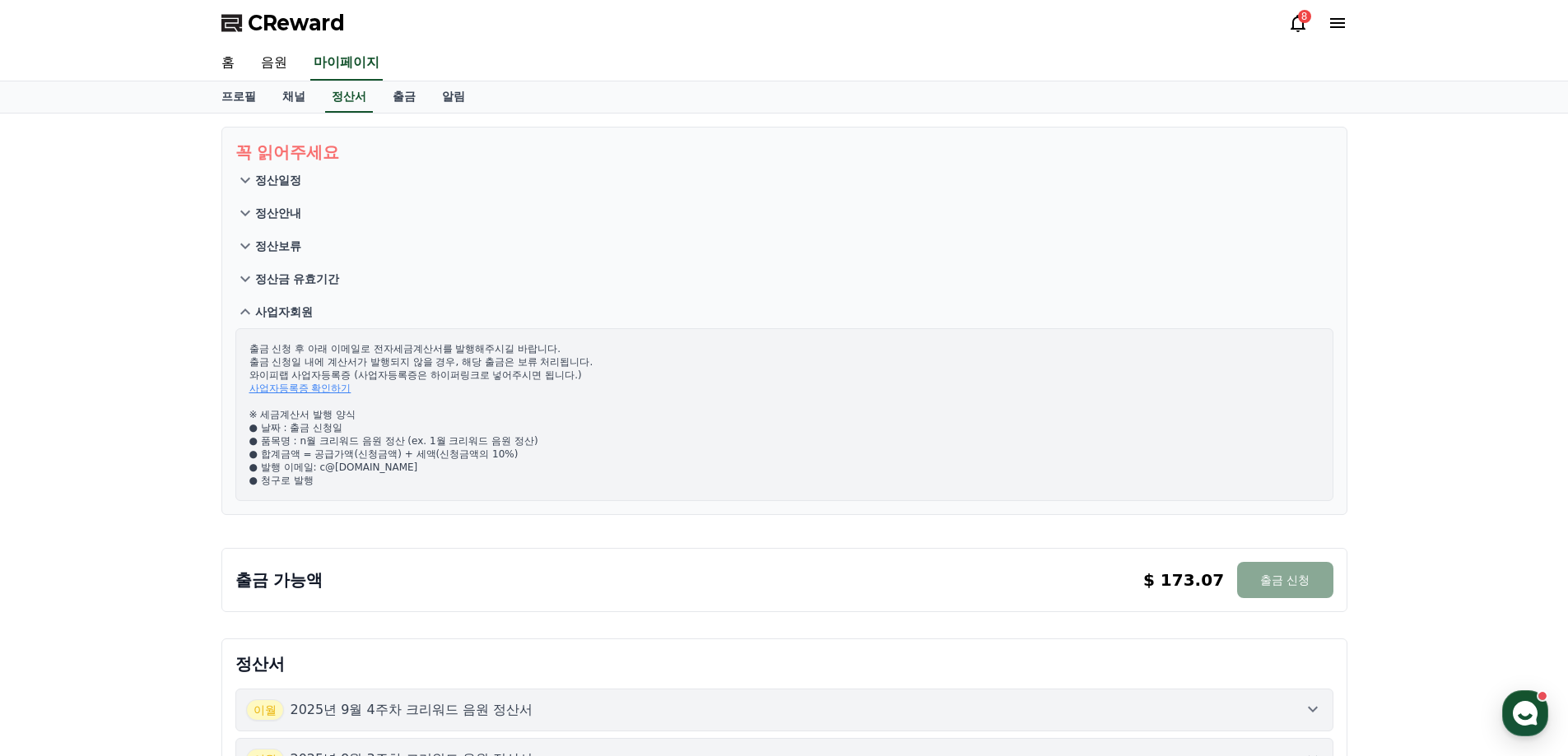
click at [311, 280] on p "정산금 유효기간" at bounding box center [298, 279] width 85 height 17
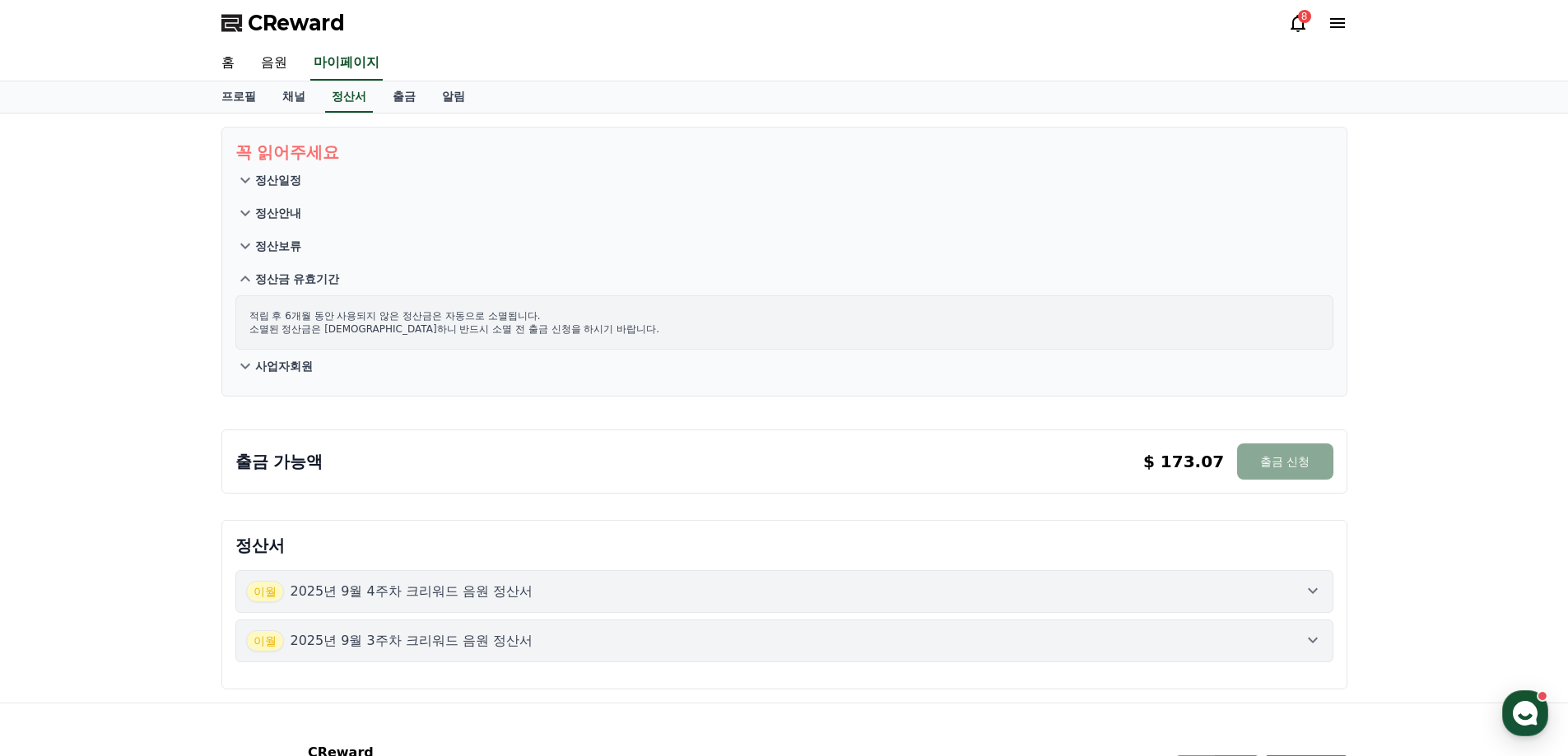
click at [292, 363] on p "사업자회원" at bounding box center [284, 366] width 58 height 17
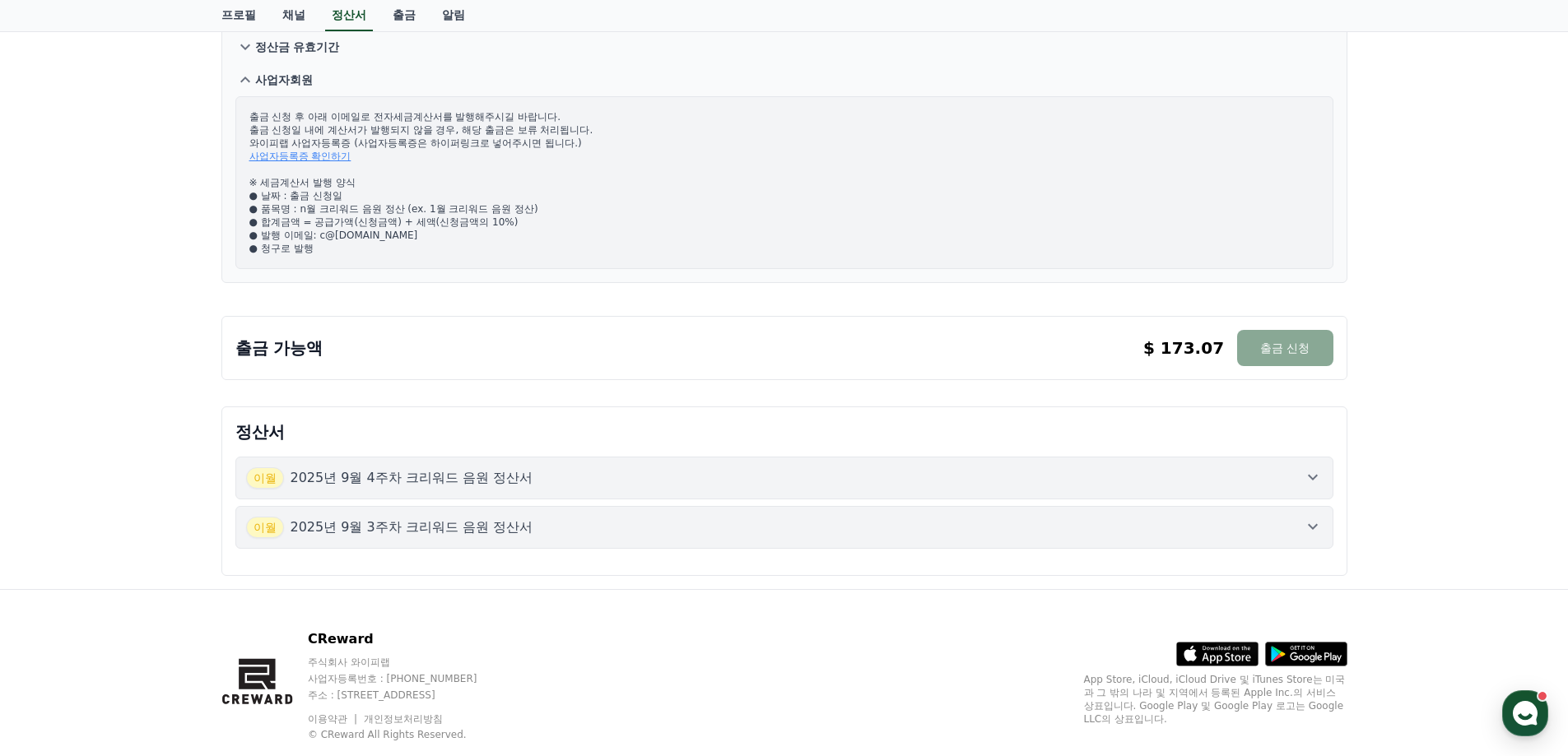
scroll to position [247, 0]
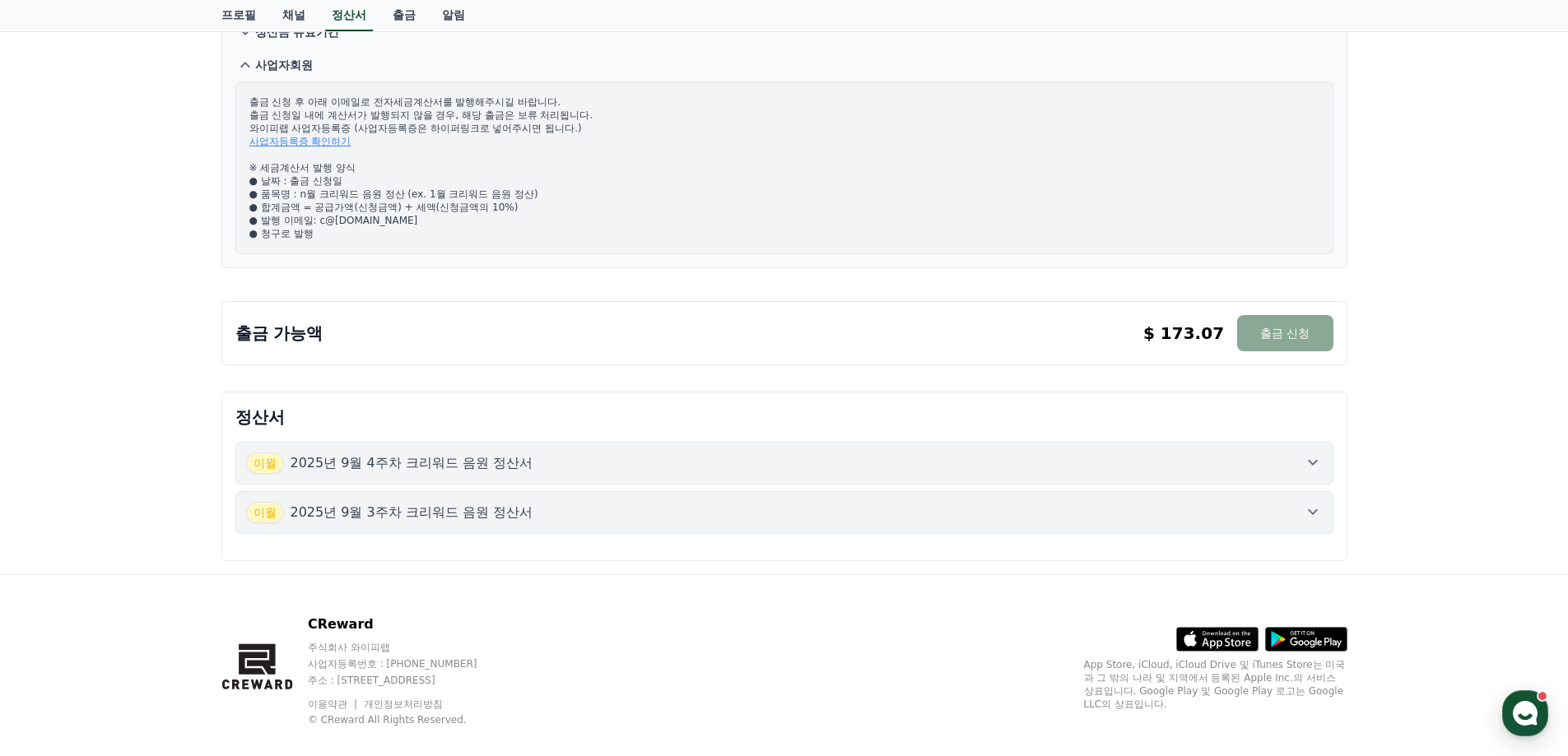
drag, startPoint x: 301, startPoint y: 186, endPoint x: 531, endPoint y: 248, distance: 238.2
click at [454, 253] on div "출금 신청 후 아래 이메일로 전자세금계산서를 발행해주시길 바랍니다. 출금 신청일 내에 계산서가 발행되지 않을 경우, 해당 출금은 보류 처리됩니…" at bounding box center [784, 168] width 1098 height 173
click at [620, 234] on p "출금 신청 후 아래 이메일로 전자세금계산서를 발행해주시길 바랍니다. 출금 신청일 내에 계산서가 발행되지 않을 경우, 해당 출금은 보류 처리됩니…" at bounding box center [785, 168] width 1070 height 145
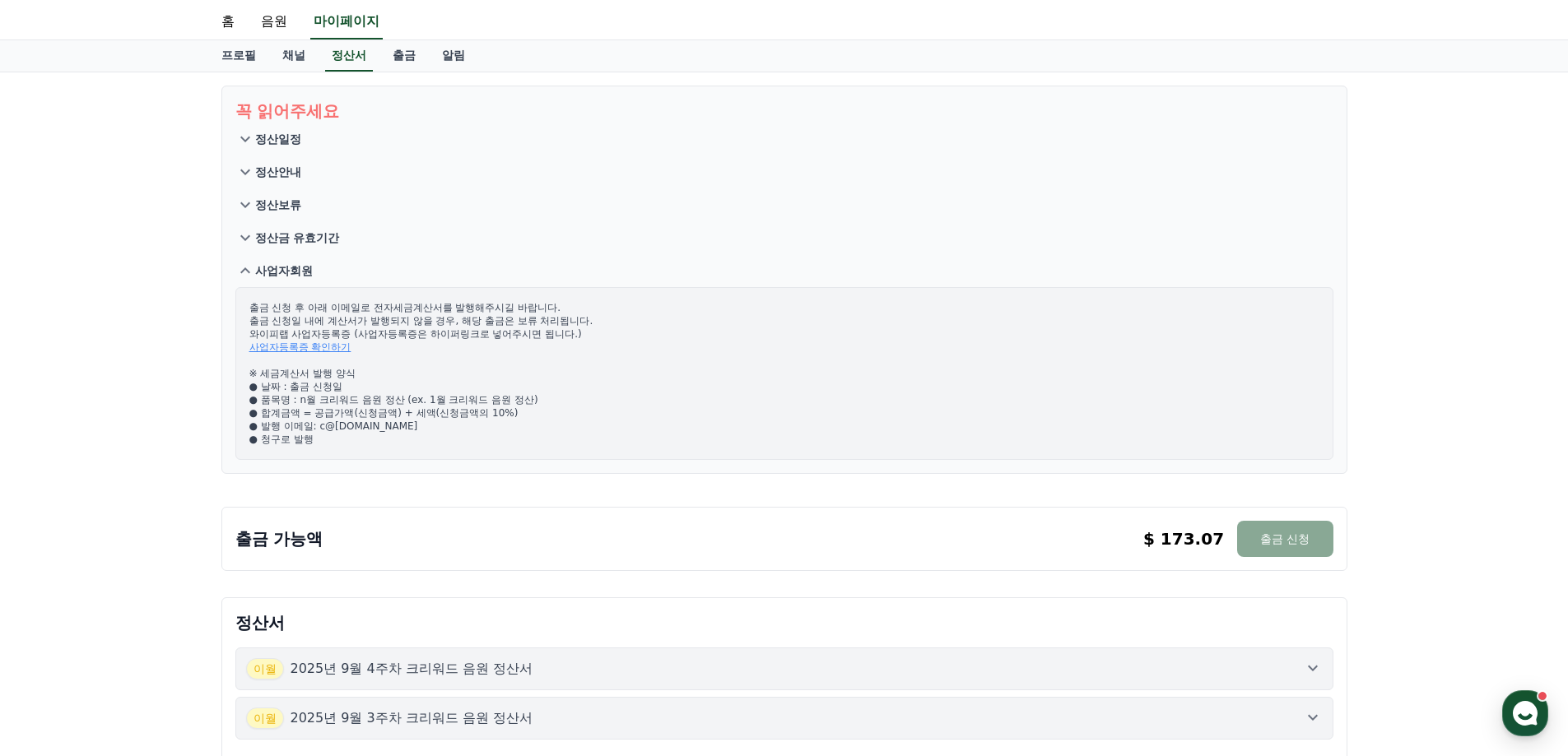
scroll to position [0, 0]
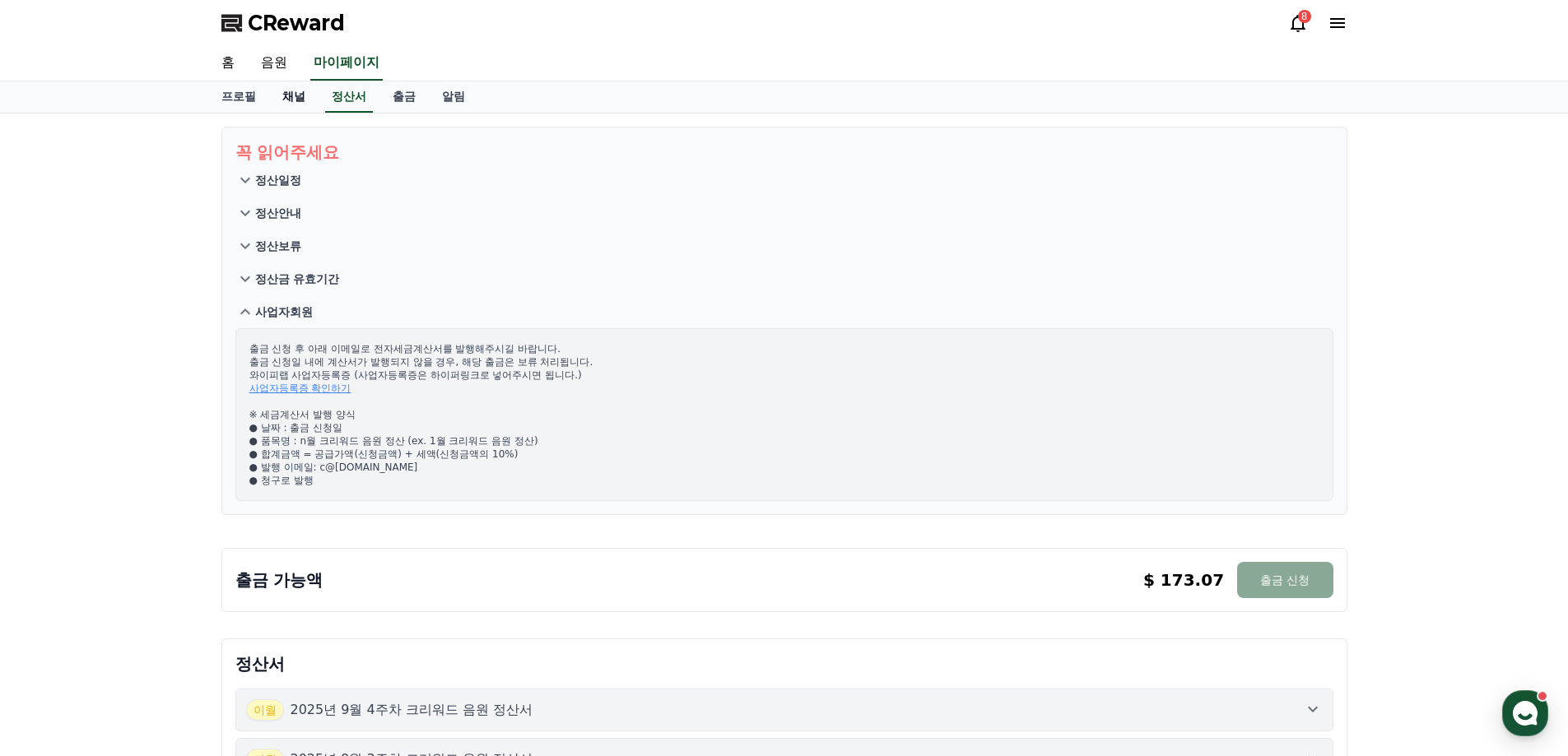
click at [301, 99] on link "채널" at bounding box center [293, 97] width 49 height 31
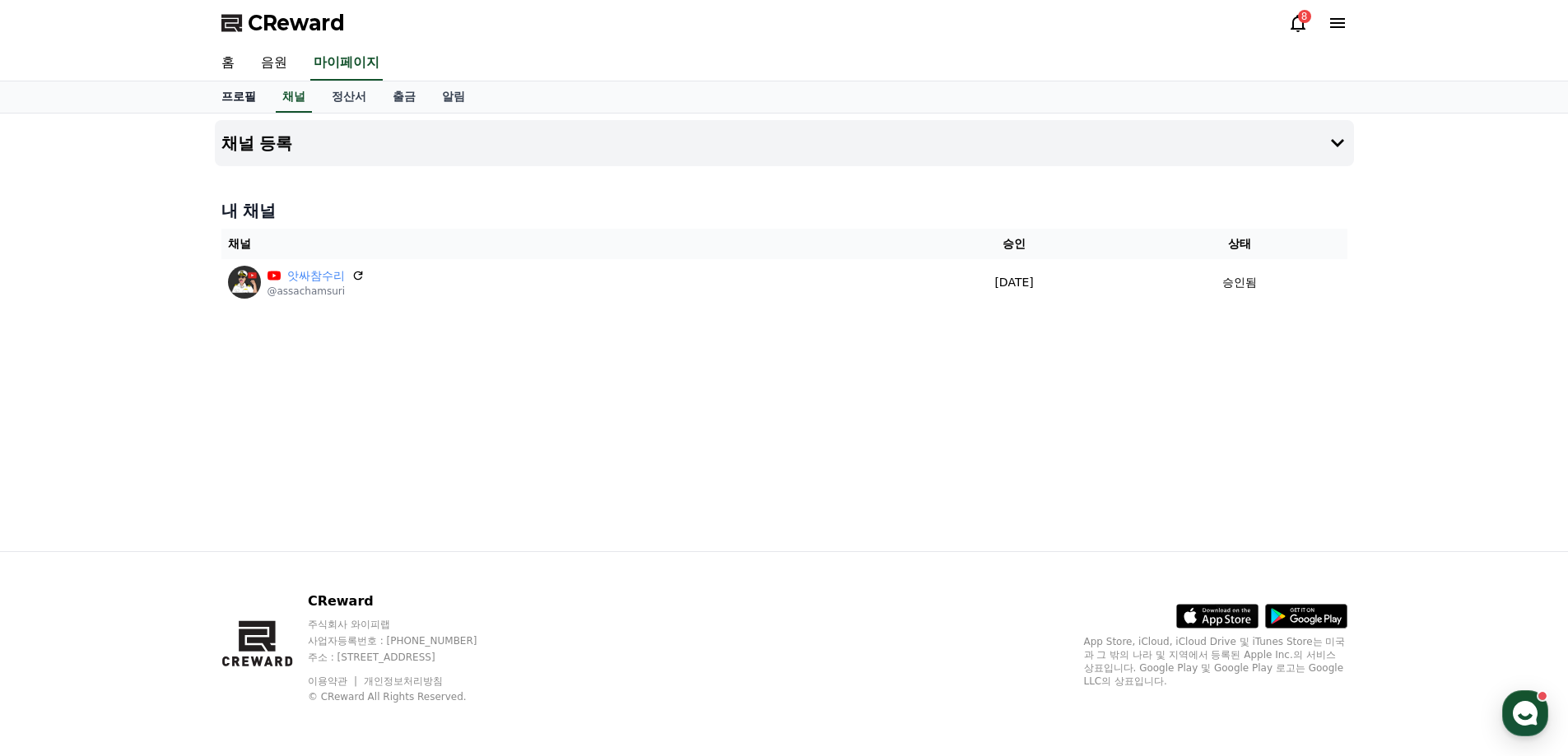
click at [253, 103] on link "프로필" at bounding box center [238, 97] width 61 height 31
select select "**********"
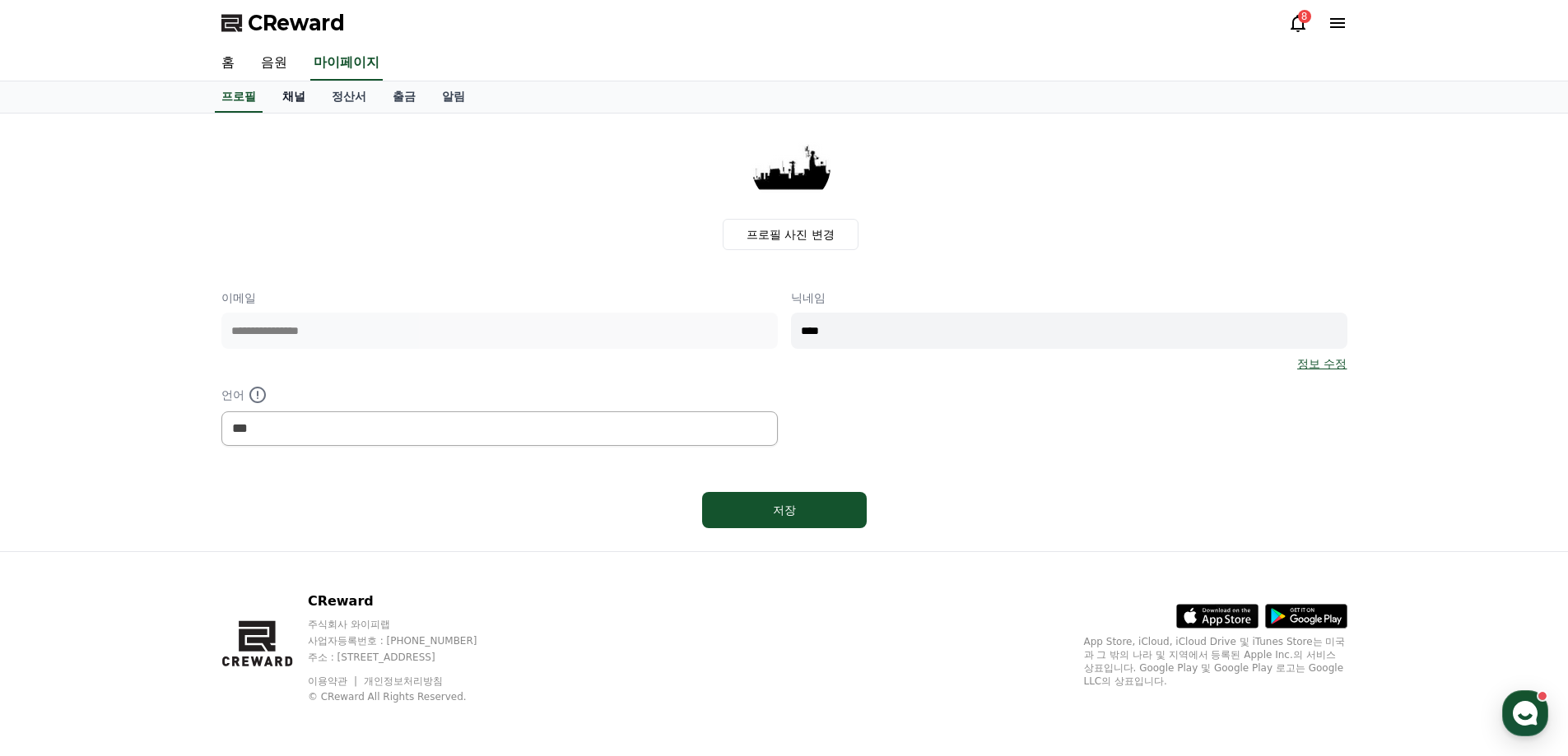
click at [299, 99] on link "채널" at bounding box center [293, 97] width 49 height 31
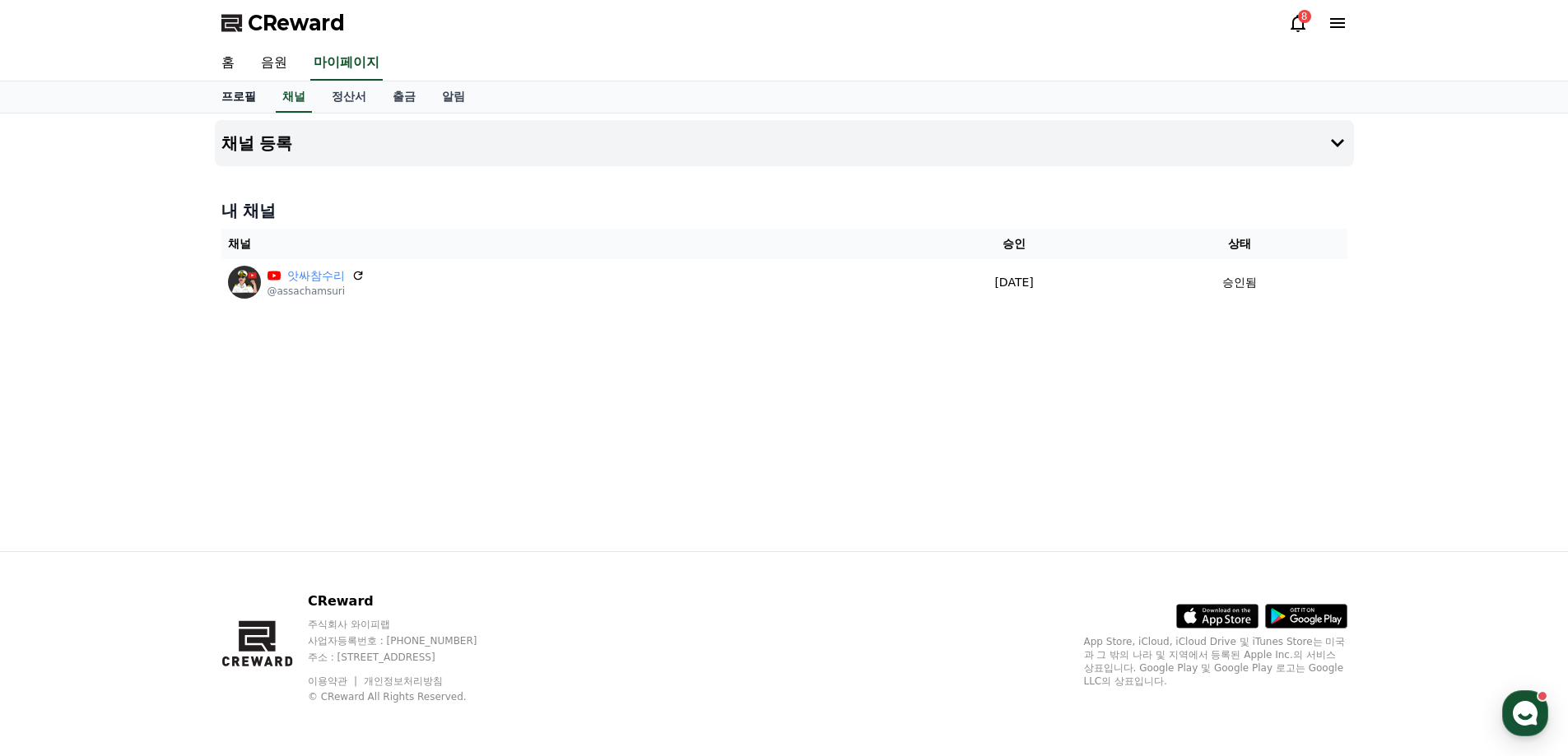
click at [240, 103] on link "프로필" at bounding box center [238, 97] width 61 height 31
select select "**********"
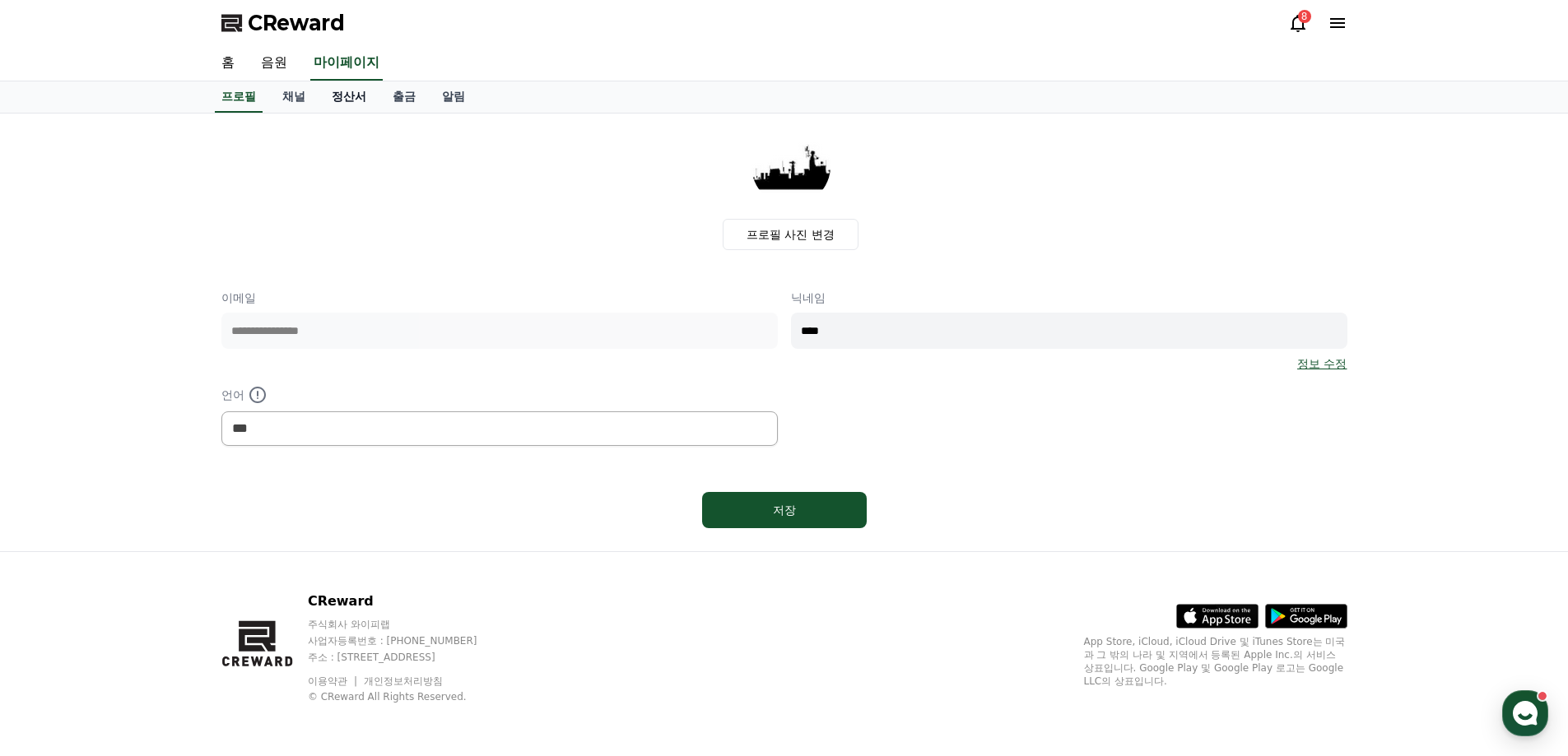
click at [332, 83] on link "정산서" at bounding box center [349, 97] width 61 height 31
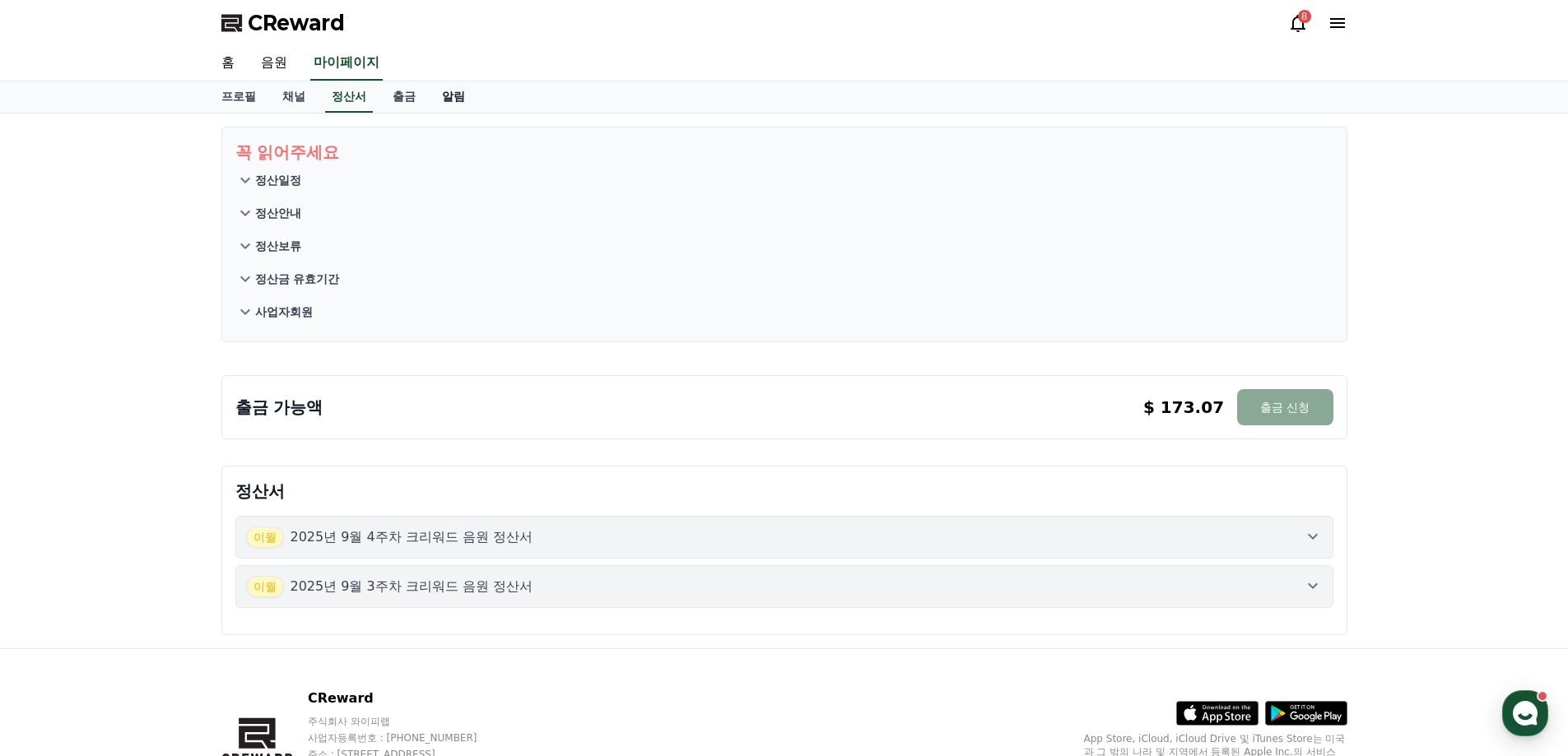
click at [447, 98] on link "알림" at bounding box center [453, 97] width 49 height 31
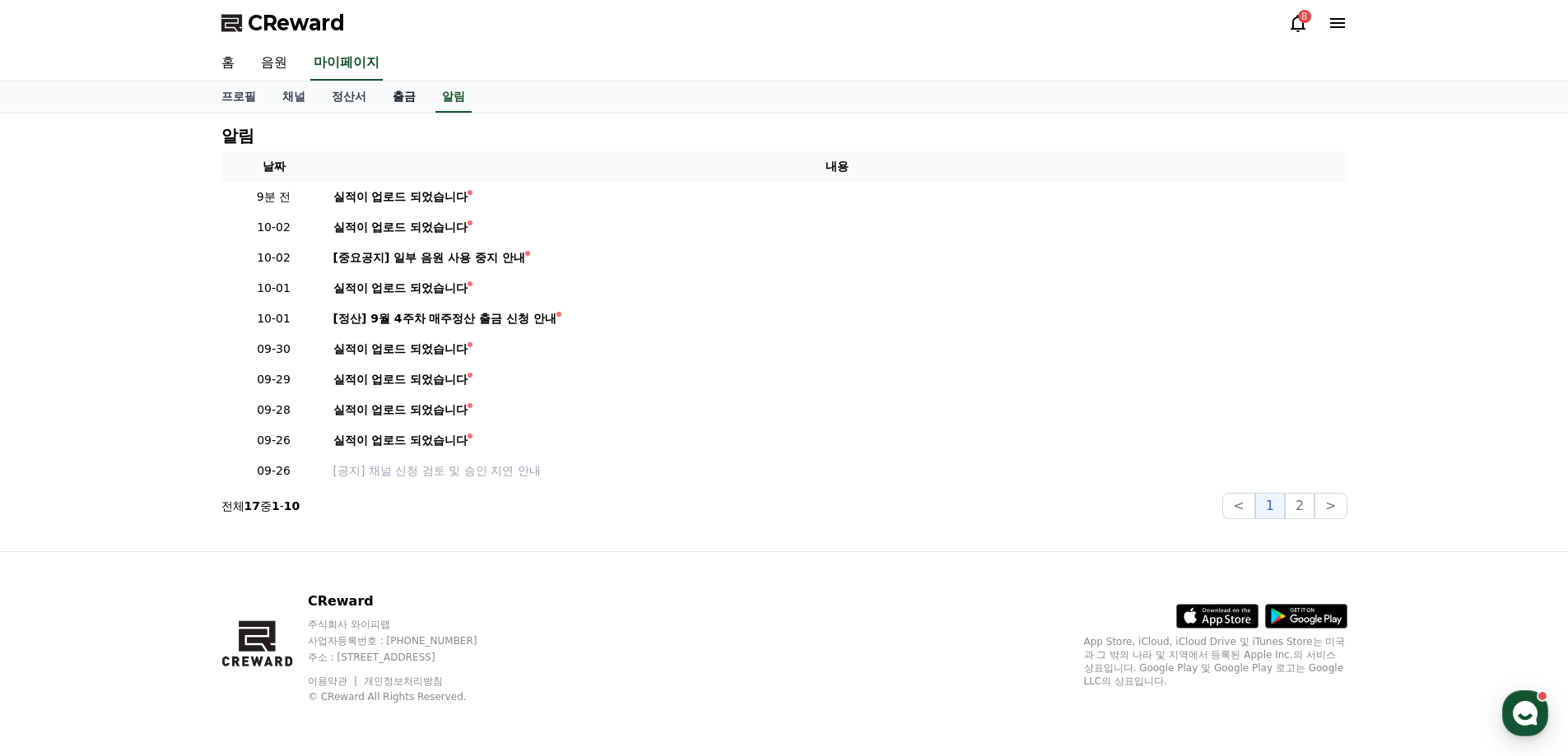
click at [384, 97] on link "출금" at bounding box center [404, 97] width 49 height 31
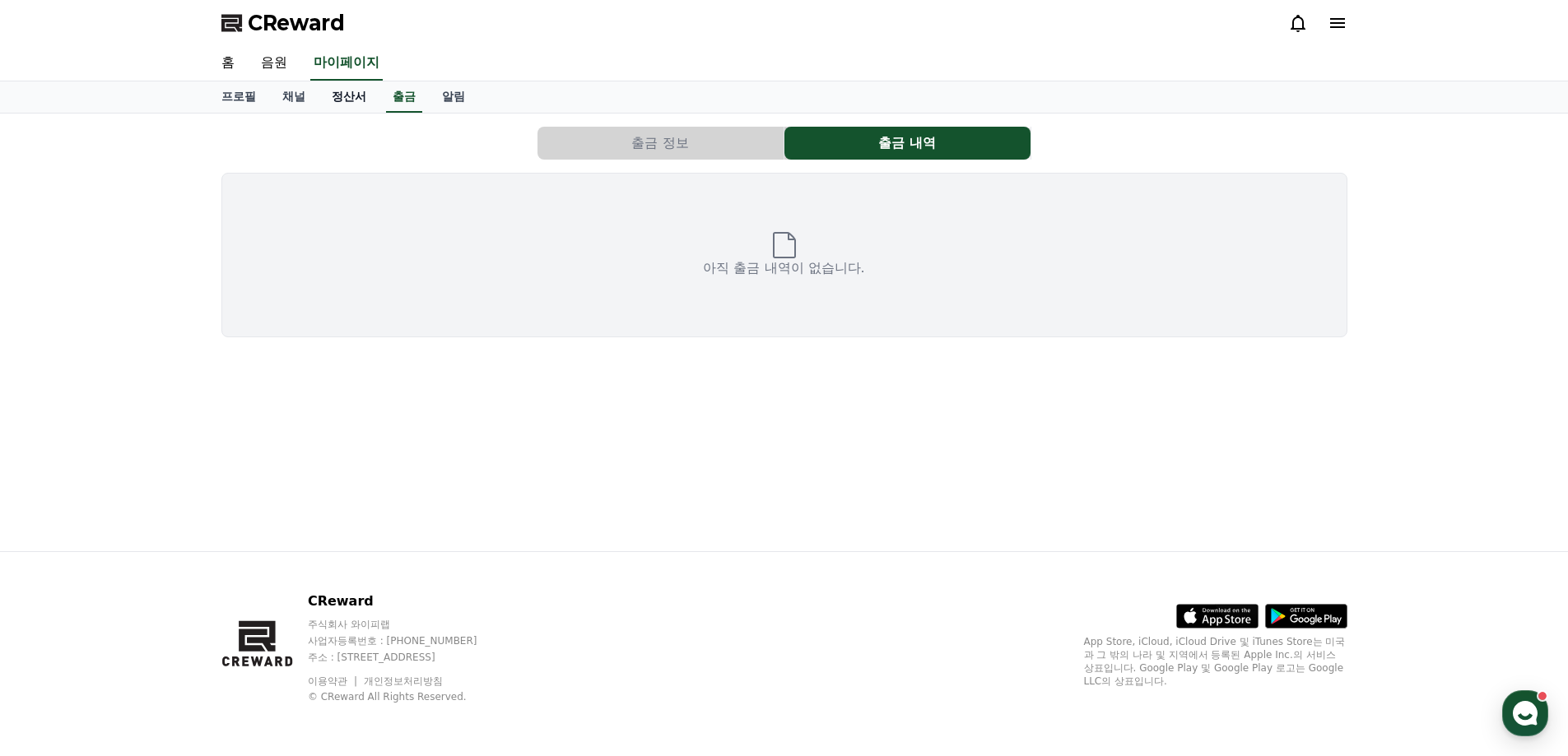
click at [351, 97] on link "정산서" at bounding box center [349, 97] width 61 height 31
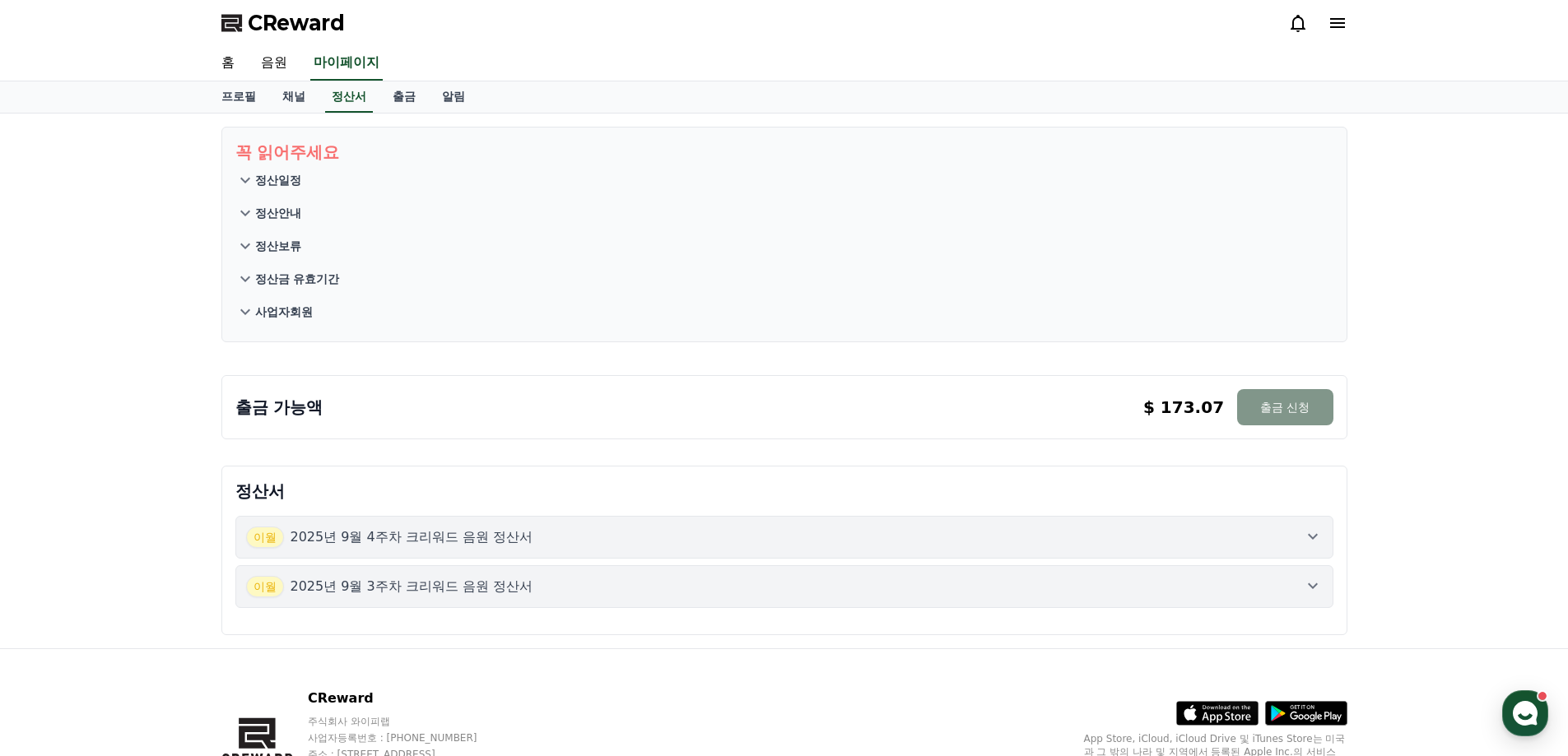
click at [1258, 401] on button "출금 신청" at bounding box center [1285, 406] width 95 height 36
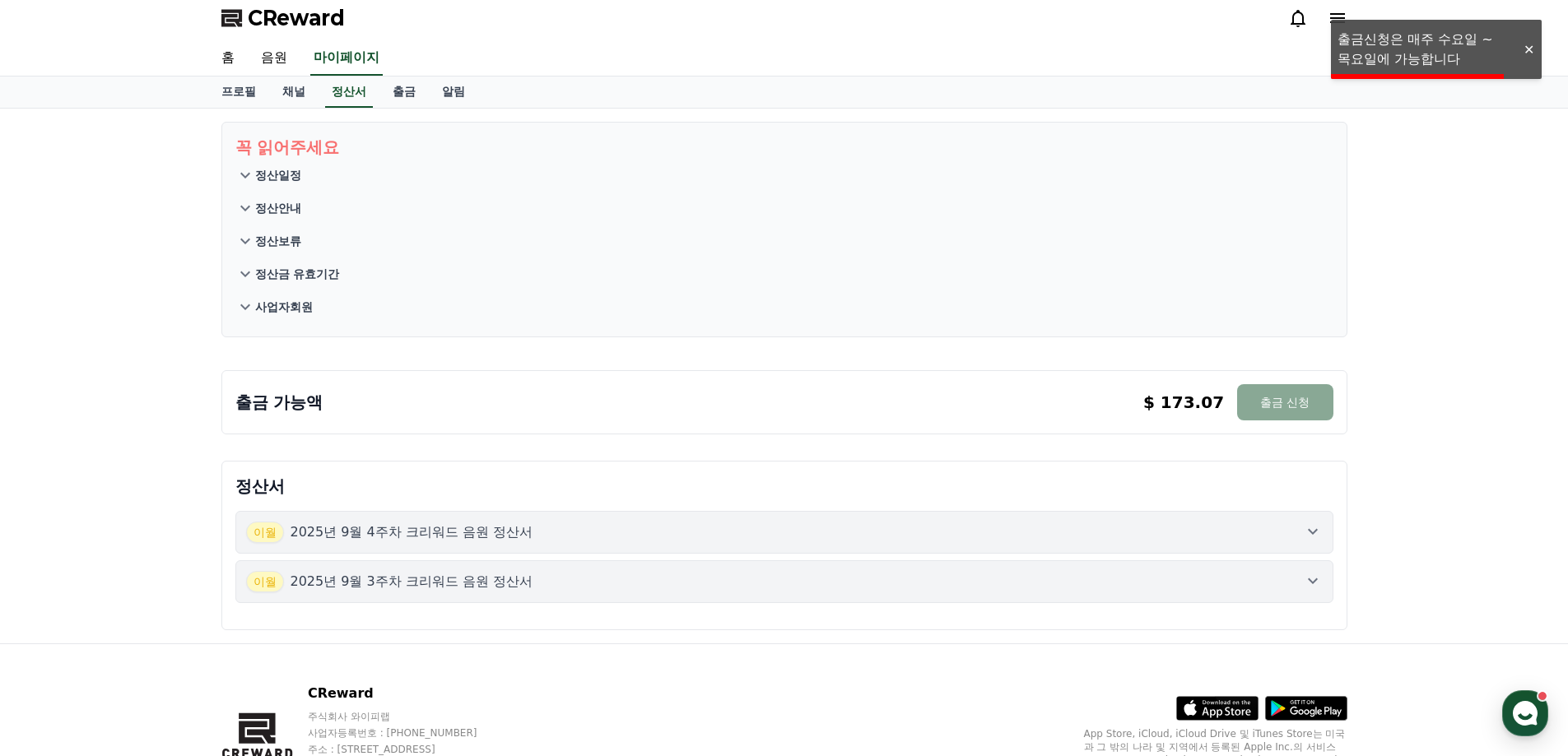
scroll to position [83, 0]
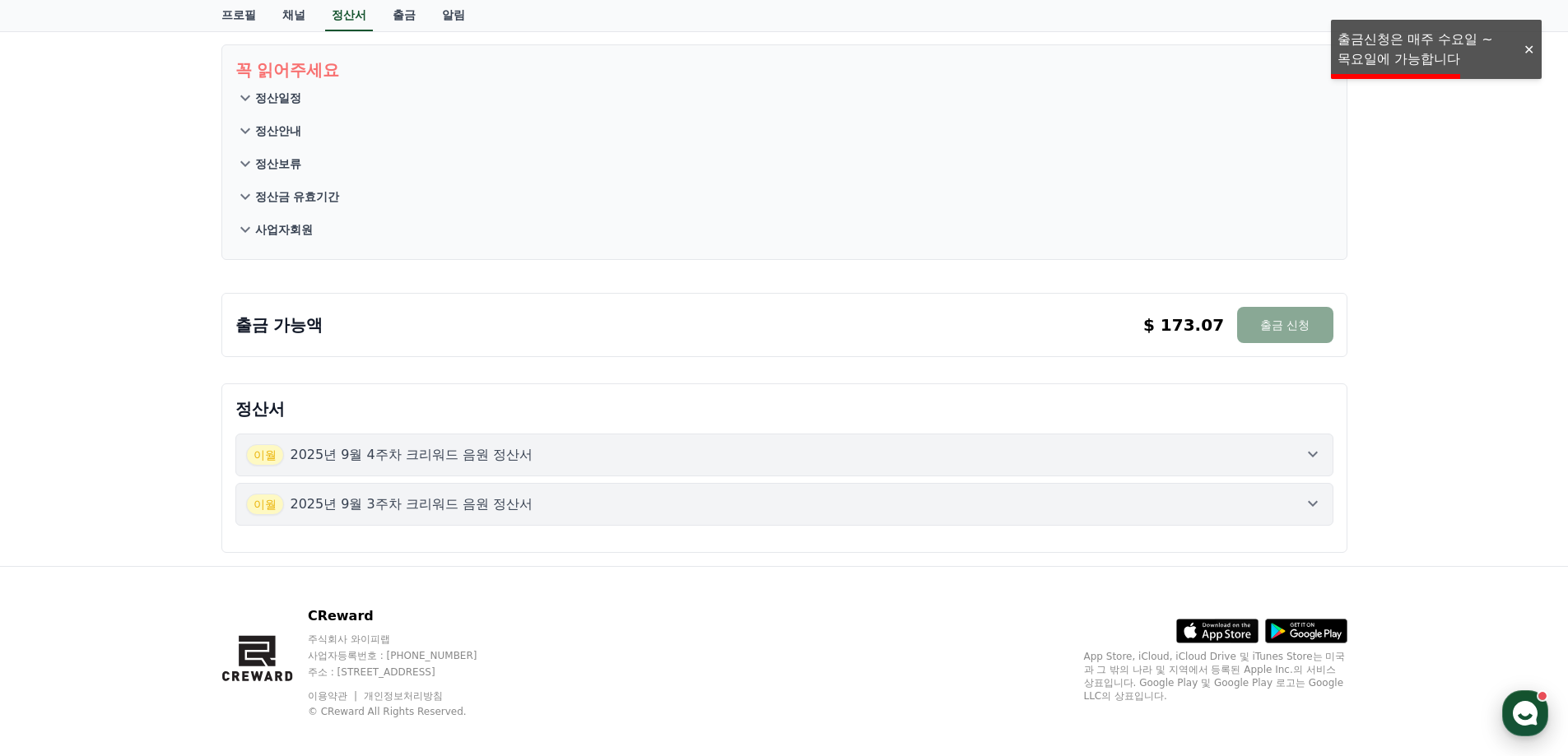
click at [1524, 710] on use "button" at bounding box center [1525, 713] width 25 height 25
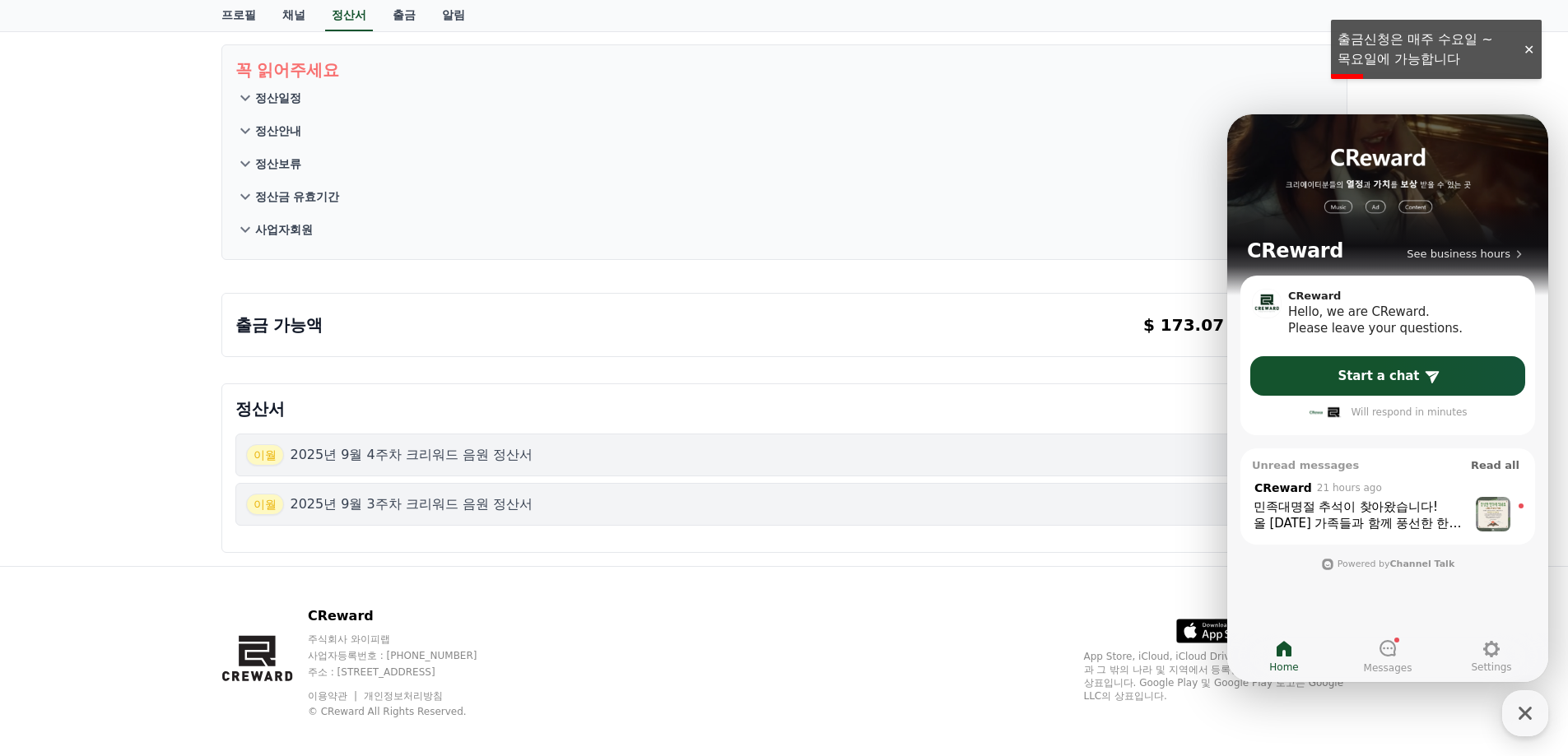
click at [1361, 516] on div "올 [DATE] 가족들과 함께 풍선한 한가위 보내시길 바라며 늘 좋은 일들만 가득하시길 기원합니다!" at bounding box center [1361, 523] width 214 height 17
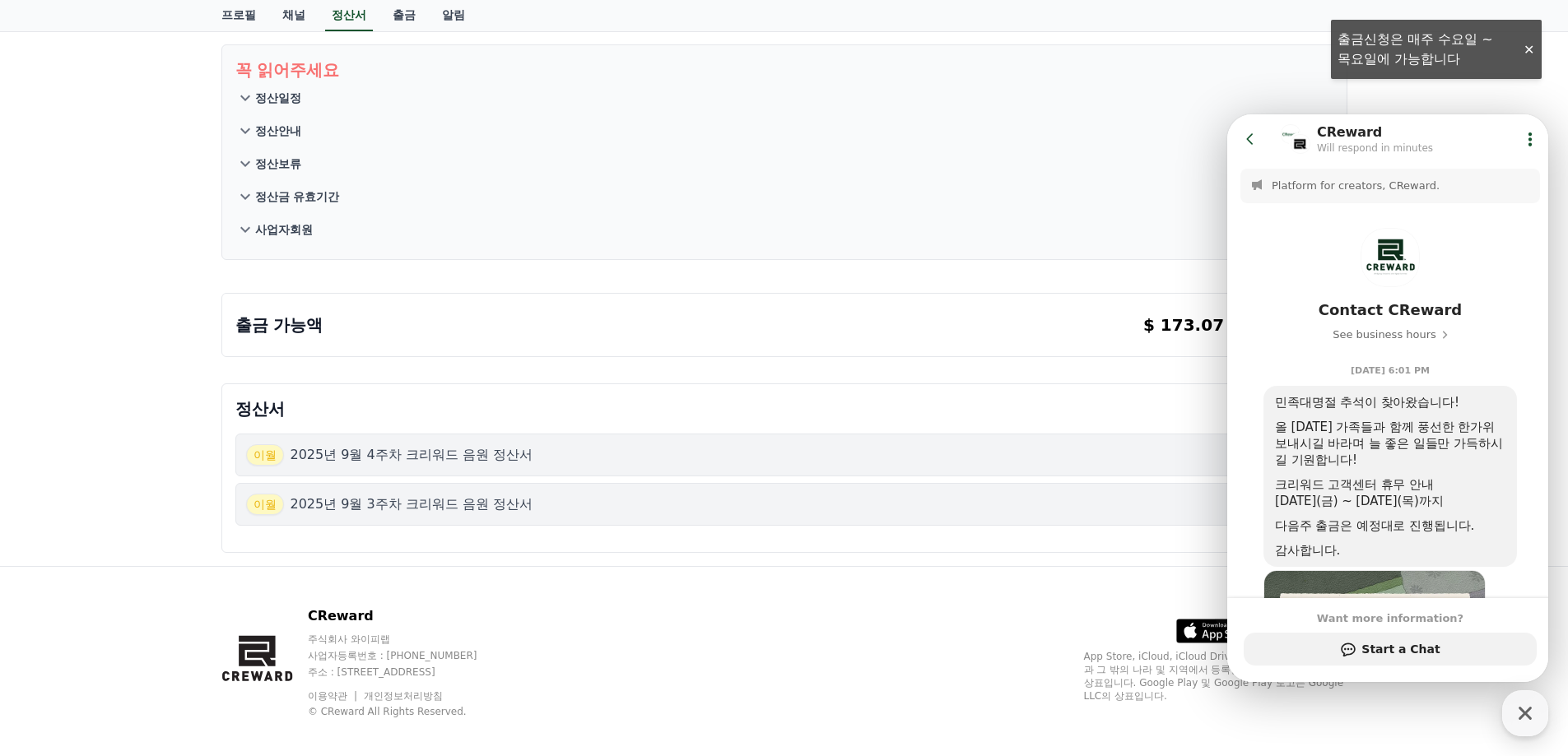
click at [1132, 245] on button "사업자회원" at bounding box center [784, 229] width 1098 height 33
